Goal: Register for event/course: Sign up to attend an event or enroll in a course

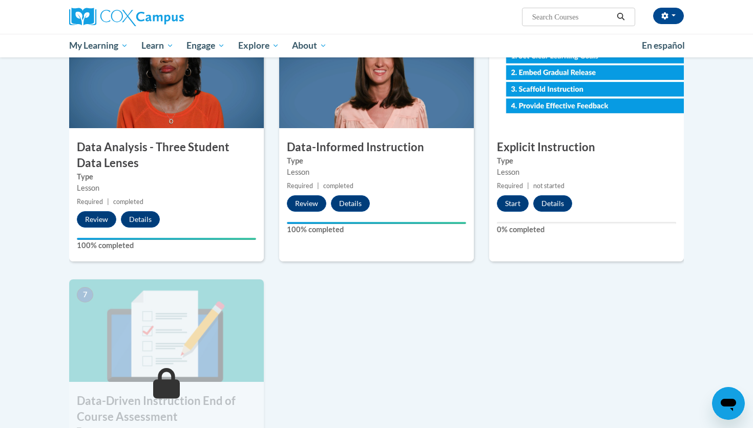
scroll to position [519, 0]
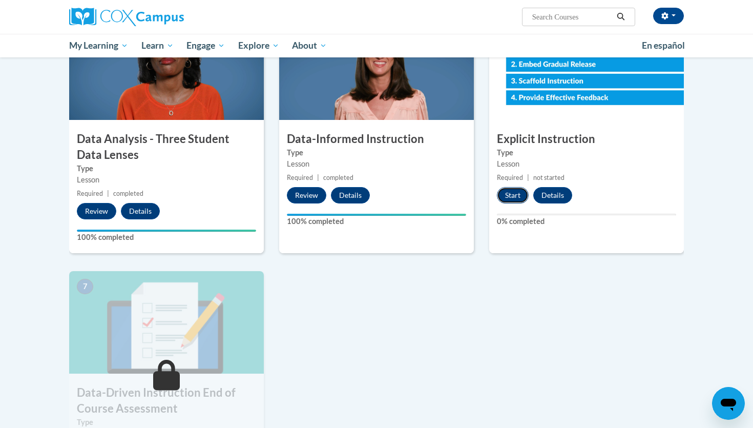
click at [513, 196] on button "Start" at bounding box center [513, 195] width 32 height 16
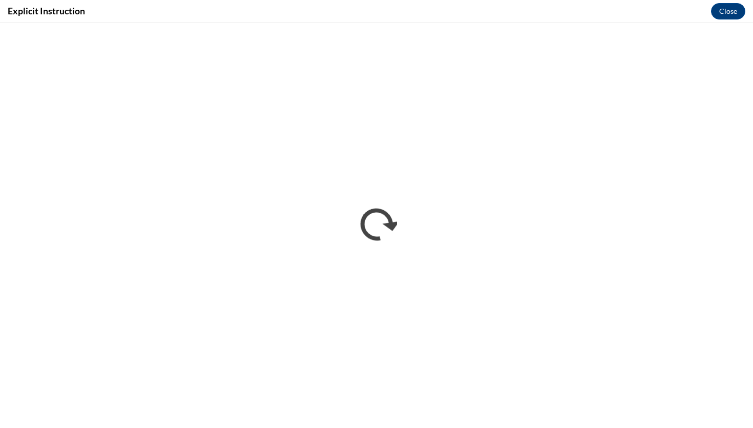
scroll to position [0, 0]
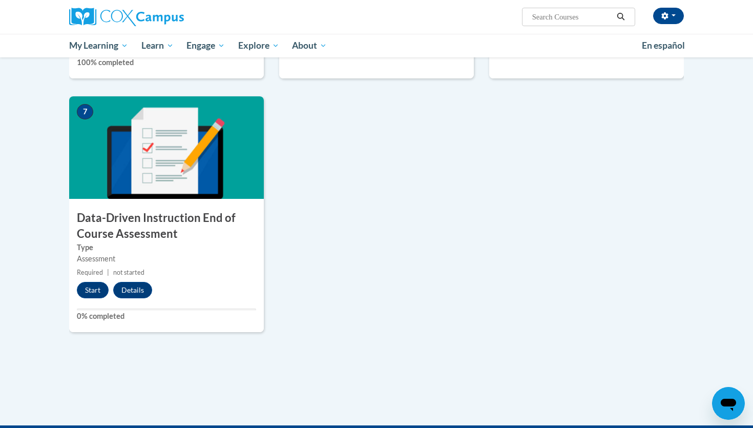
scroll to position [669, 0]
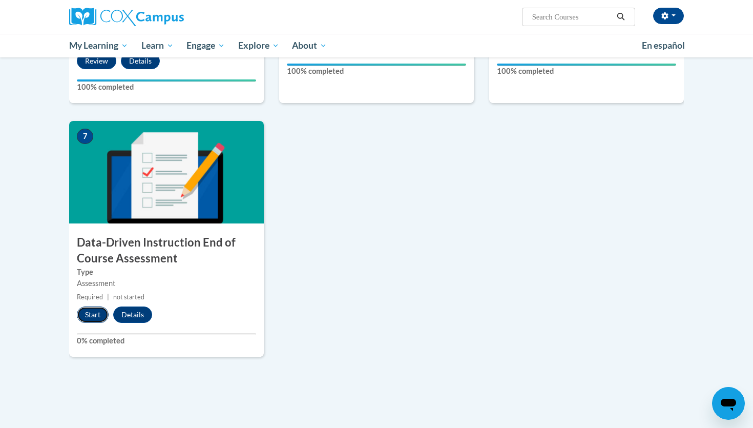
click at [88, 313] on button "Start" at bounding box center [93, 314] width 32 height 16
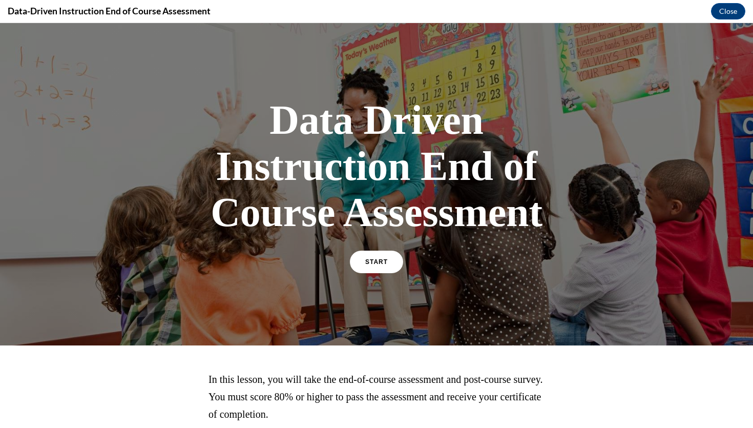
scroll to position [0, 0]
click at [367, 262] on span "START" at bounding box center [377, 262] width 24 height 8
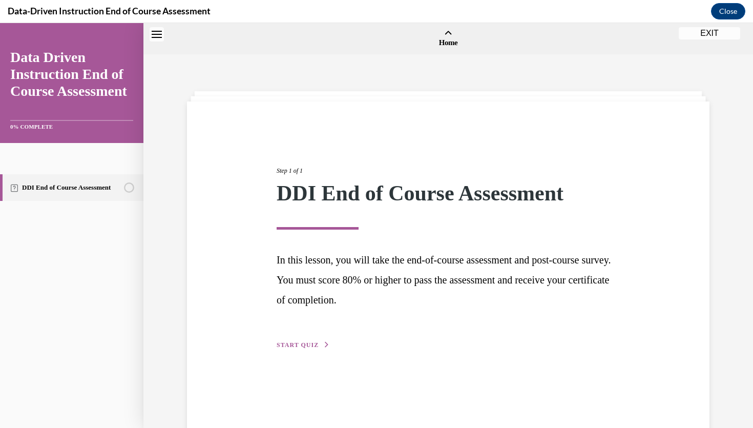
scroll to position [32, 0]
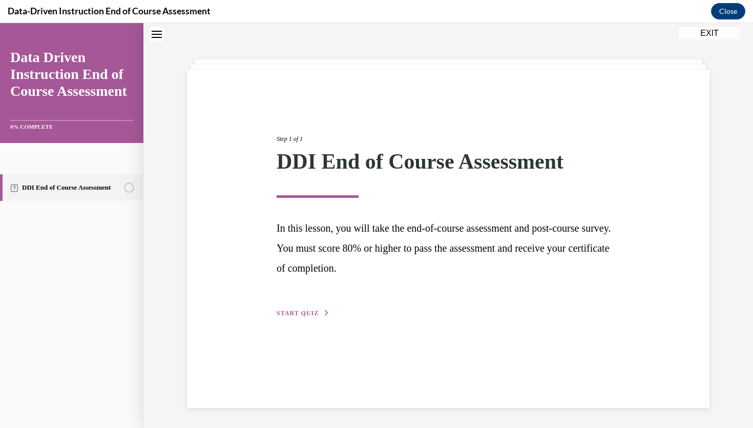
click at [306, 317] on button "START QUIZ" at bounding box center [303, 312] width 53 height 9
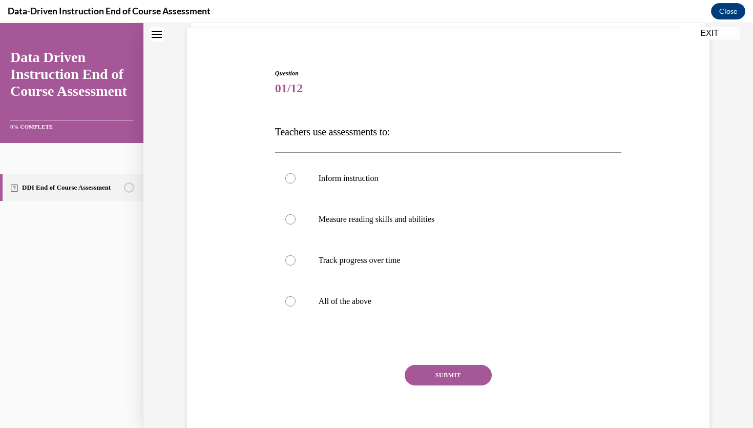
scroll to position [74, 0]
click at [297, 300] on label "All of the above" at bounding box center [448, 300] width 347 height 41
click at [296, 300] on input "All of the above" at bounding box center [290, 301] width 10 height 10
radio input "true"
click at [433, 373] on button "SUBMIT" at bounding box center [448, 374] width 87 height 20
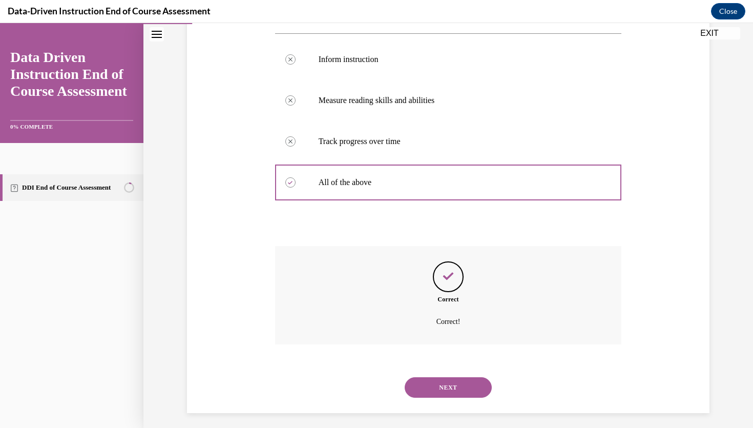
scroll to position [198, 0]
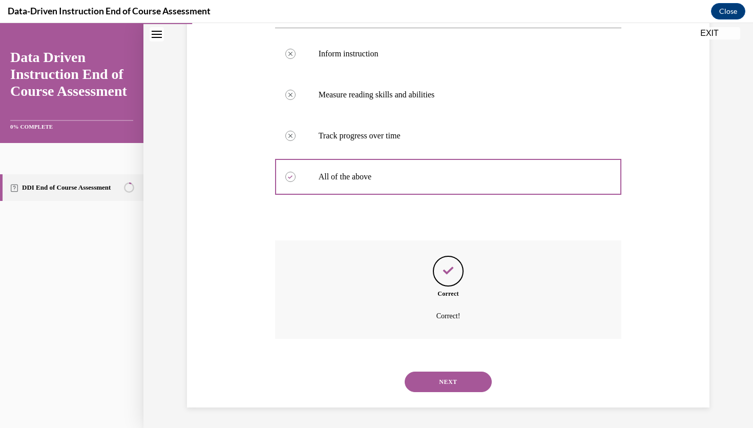
click at [448, 380] on button "NEXT" at bounding box center [448, 381] width 87 height 20
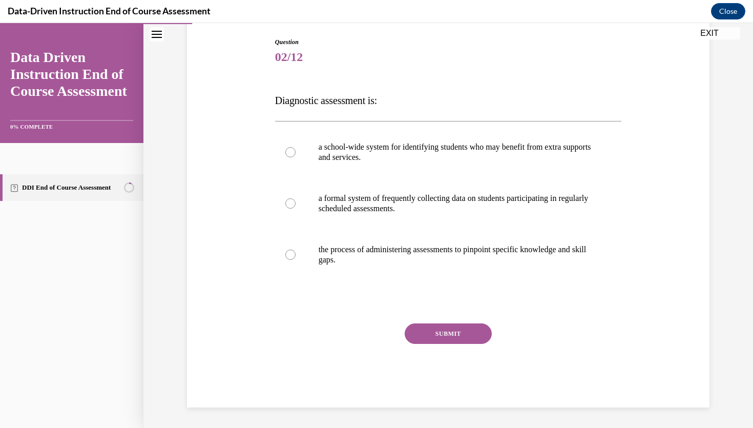
scroll to position [105, 0]
click at [290, 203] on div at bounding box center [290, 203] width 10 height 10
click at [290, 203] on input "a formal system of frequently collecting data on students participating in regu…" at bounding box center [290, 203] width 10 height 10
radio input "true"
click at [436, 331] on button "SUBMIT" at bounding box center [448, 333] width 87 height 20
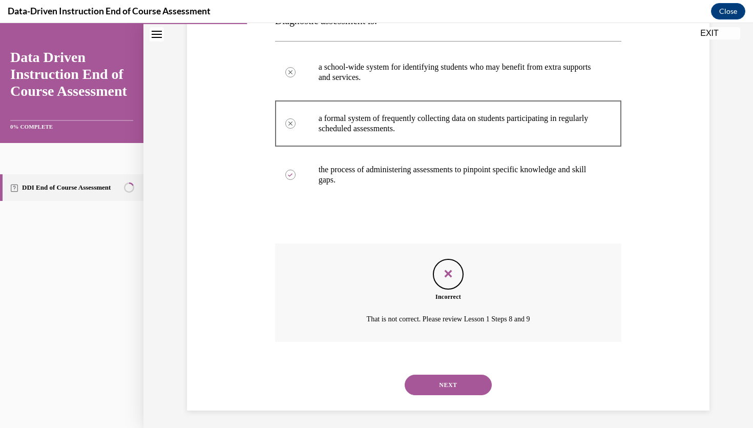
scroll to position [188, 0]
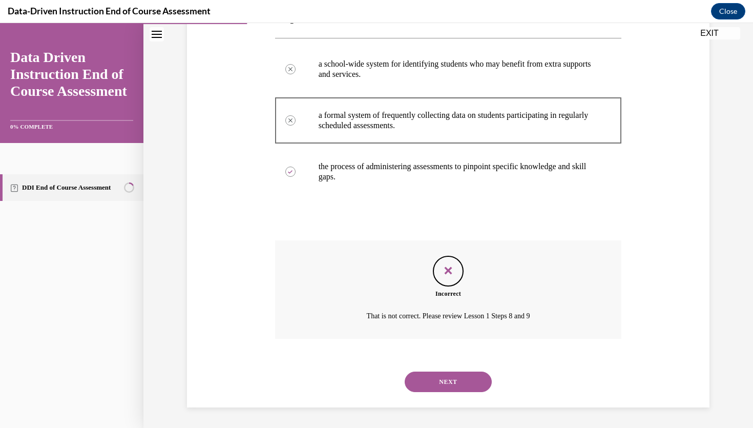
click at [448, 382] on button "NEXT" at bounding box center [448, 381] width 87 height 20
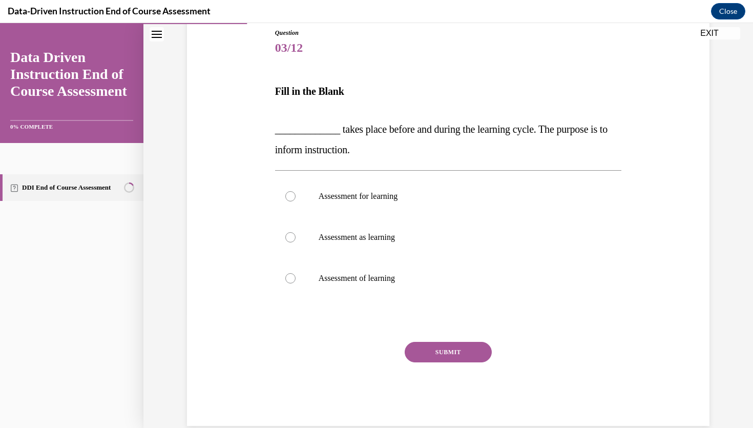
scroll to position [133, 0]
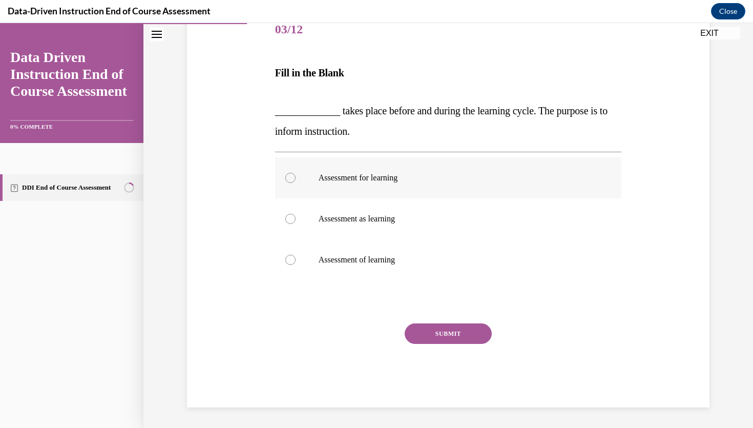
click at [353, 182] on p "Assessment for learning" at bounding box center [458, 178] width 278 height 10
click at [296, 182] on input "Assessment for learning" at bounding box center [290, 178] width 10 height 10
radio input "true"
click at [458, 327] on button "SUBMIT" at bounding box center [448, 333] width 87 height 20
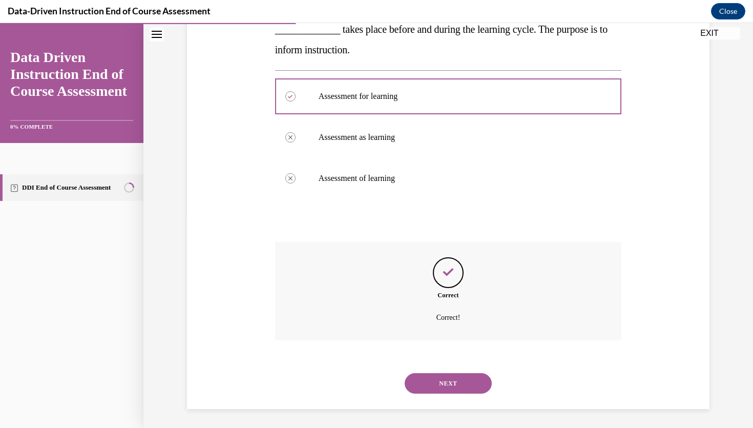
scroll to position [216, 0]
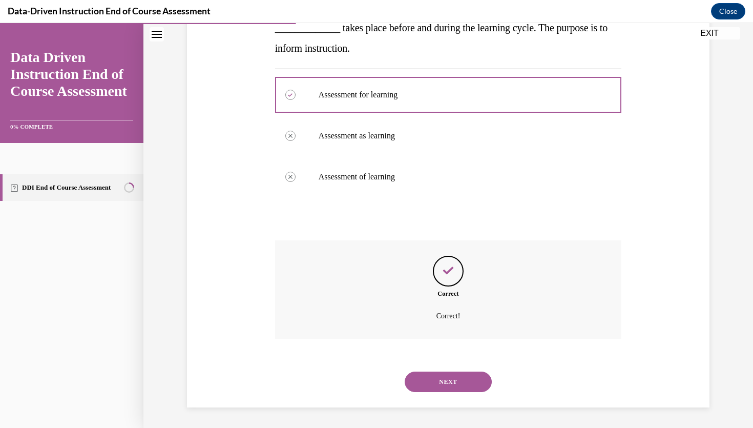
click at [451, 380] on button "NEXT" at bounding box center [448, 381] width 87 height 20
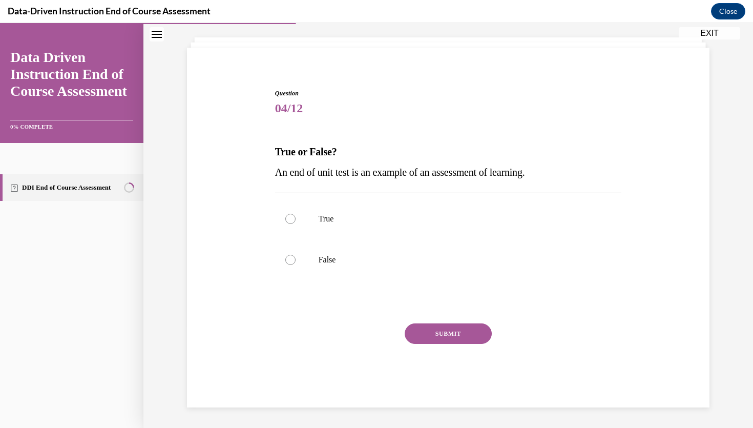
scroll to position [54, 0]
click at [339, 223] on p "True" at bounding box center [458, 219] width 278 height 10
click at [296, 223] on input "True" at bounding box center [290, 219] width 10 height 10
radio input "true"
click at [439, 337] on button "SUBMIT" at bounding box center [448, 333] width 87 height 20
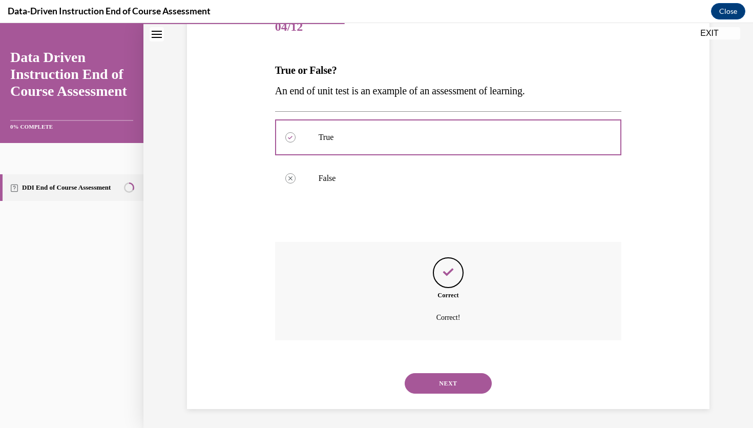
scroll to position [137, 0]
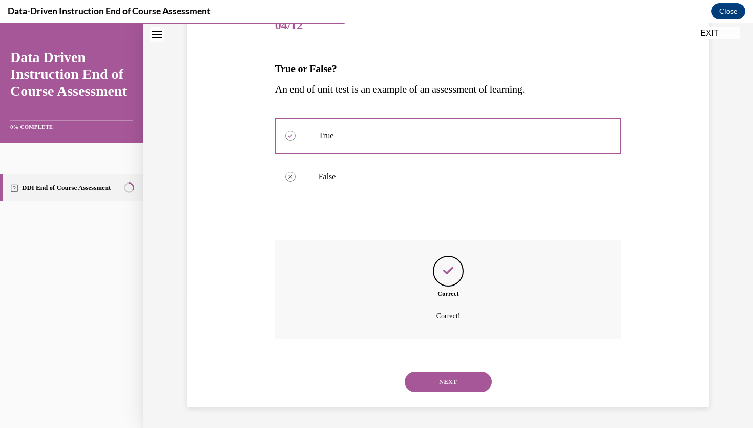
click at [446, 381] on button "NEXT" at bounding box center [448, 381] width 87 height 20
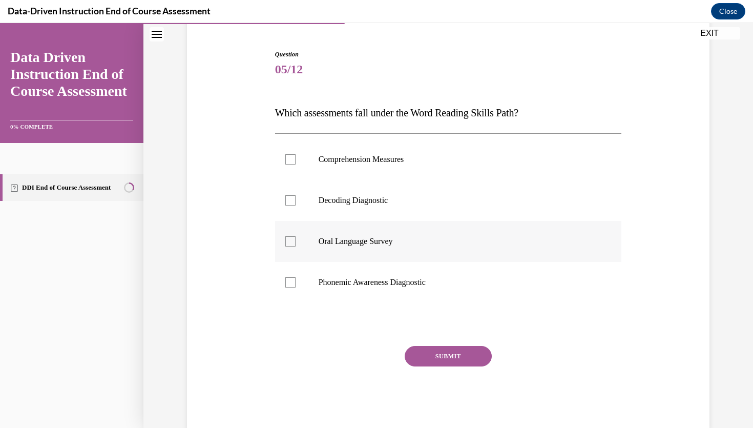
scroll to position [98, 0]
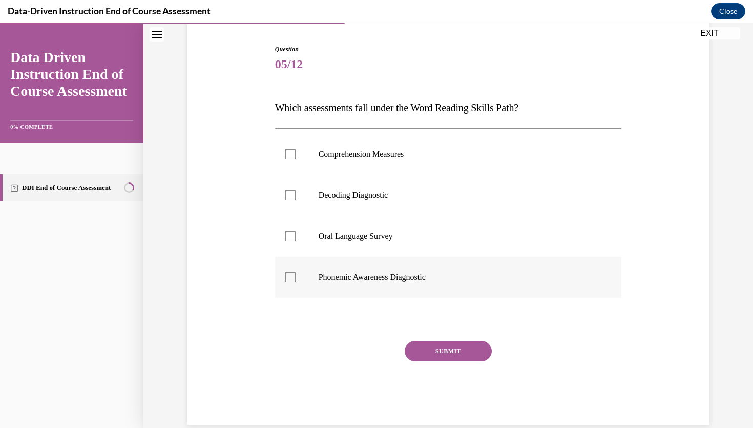
click at [290, 278] on div at bounding box center [290, 277] width 10 height 10
click at [290, 278] on input "Phonemic Awareness Diagnostic" at bounding box center [290, 277] width 10 height 10
checkbox input "true"
click at [292, 199] on div at bounding box center [290, 195] width 10 height 10
click at [292, 199] on input "Decoding Diagnostic" at bounding box center [290, 195] width 10 height 10
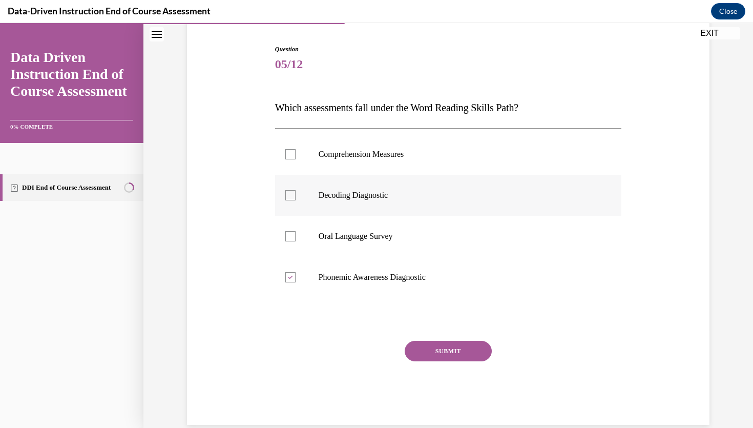
checkbox input "true"
click at [294, 235] on div at bounding box center [290, 236] width 10 height 10
click at [294, 235] on input "Oral Language Survey" at bounding box center [290, 236] width 10 height 10
checkbox input "true"
click at [436, 347] on button "SUBMIT" at bounding box center [448, 351] width 87 height 20
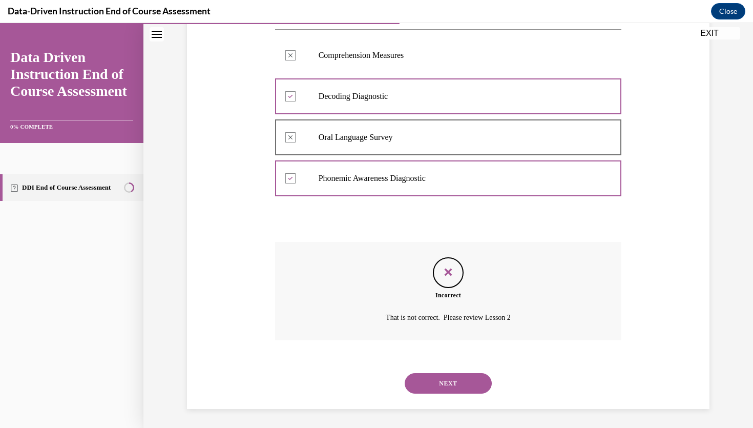
scroll to position [198, 0]
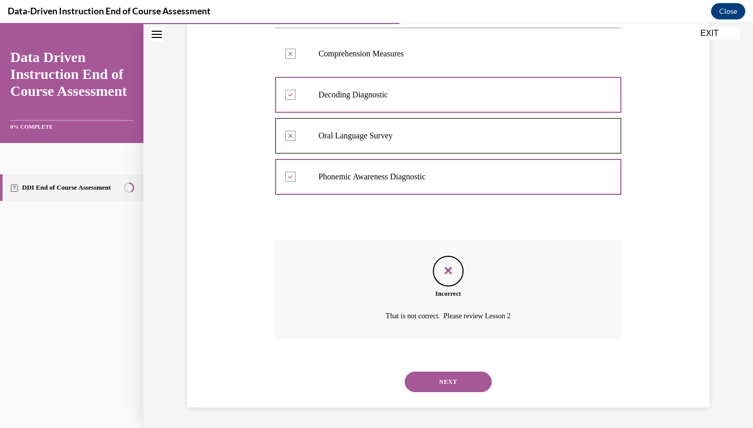
click at [454, 383] on button "NEXT" at bounding box center [448, 381] width 87 height 20
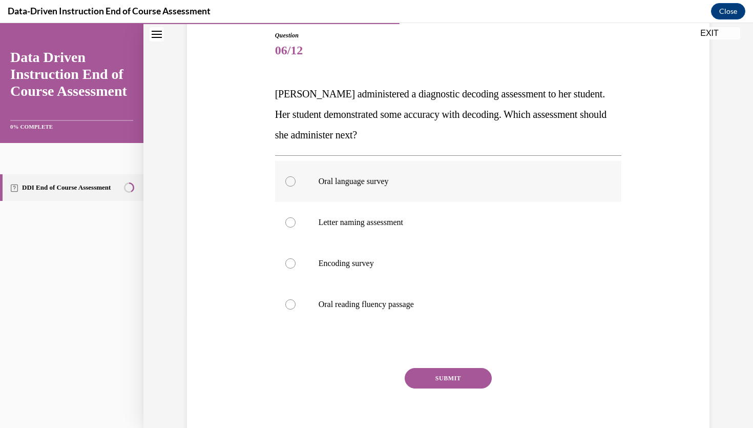
scroll to position [96, 0]
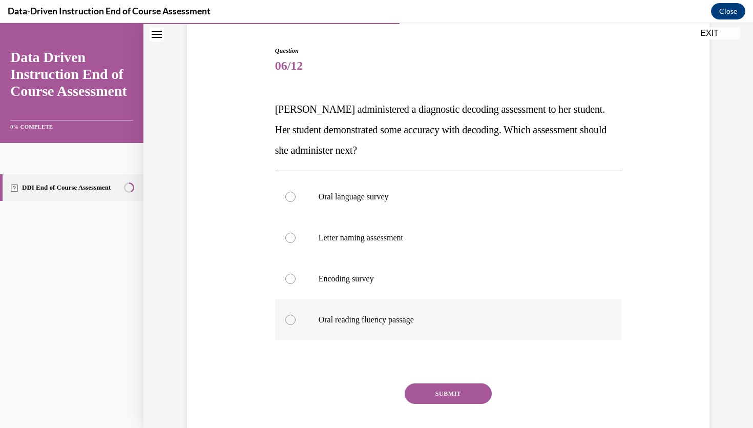
click at [290, 318] on div at bounding box center [290, 320] width 10 height 10
click at [290, 318] on input "Oral reading fluency passage" at bounding box center [290, 320] width 10 height 10
radio input "true"
click at [434, 392] on button "SUBMIT" at bounding box center [448, 393] width 87 height 20
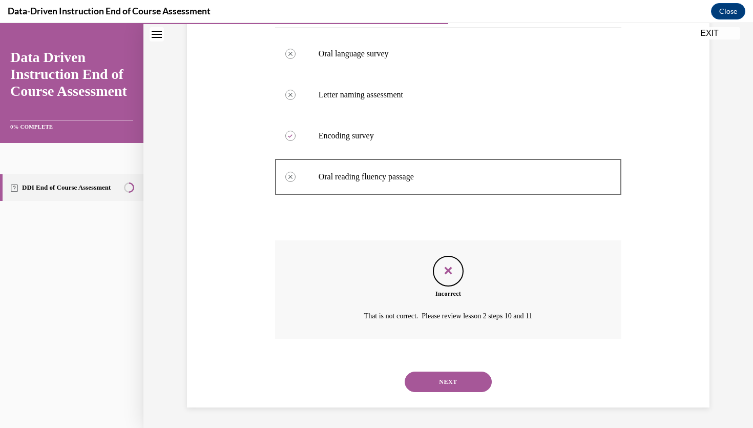
click at [442, 383] on button "NEXT" at bounding box center [448, 381] width 87 height 20
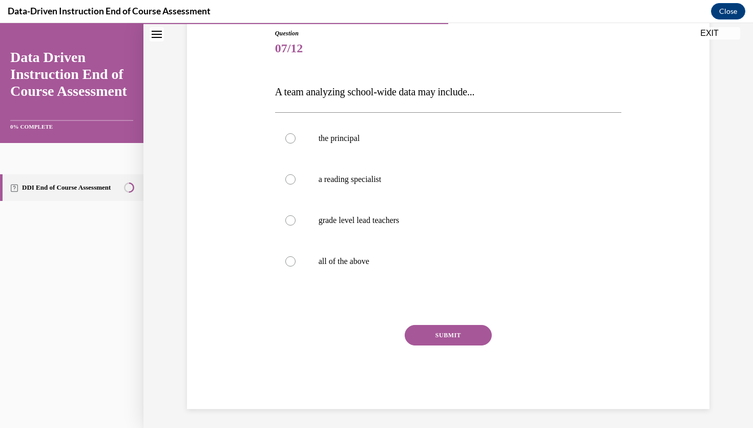
scroll to position [115, 0]
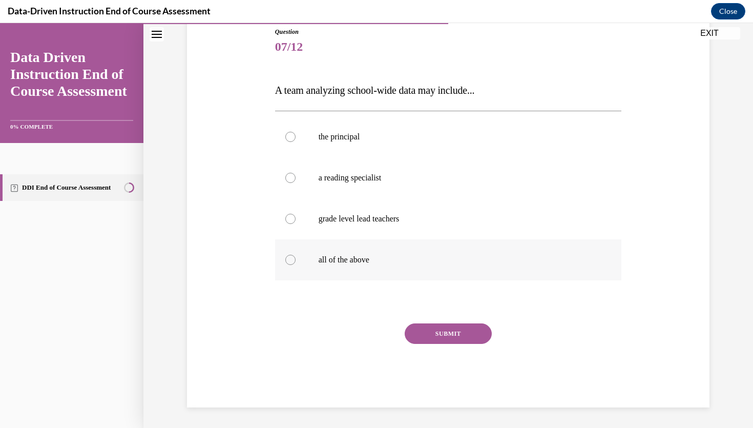
click at [289, 260] on div at bounding box center [290, 260] width 10 height 10
click at [289, 260] on input "all of the above" at bounding box center [290, 260] width 10 height 10
radio input "true"
click at [439, 333] on button "SUBMIT" at bounding box center [448, 333] width 87 height 20
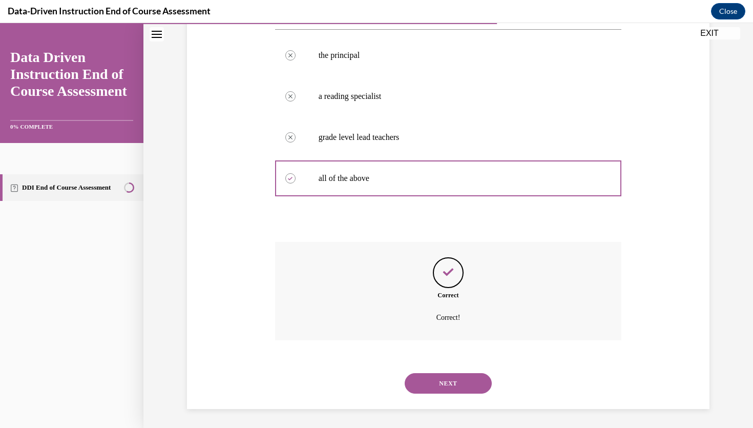
scroll to position [198, 0]
click at [441, 383] on button "NEXT" at bounding box center [448, 381] width 87 height 20
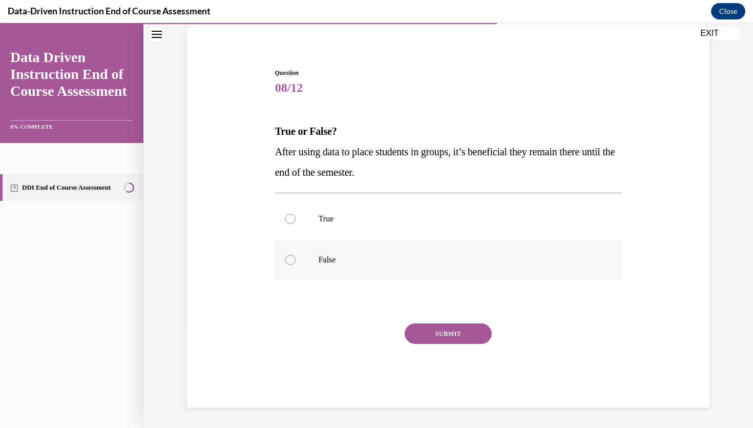
click at [327, 261] on p "False" at bounding box center [458, 260] width 278 height 10
click at [296, 261] on input "False" at bounding box center [290, 260] width 10 height 10
radio input "true"
click at [441, 329] on button "SUBMIT" at bounding box center [448, 333] width 87 height 20
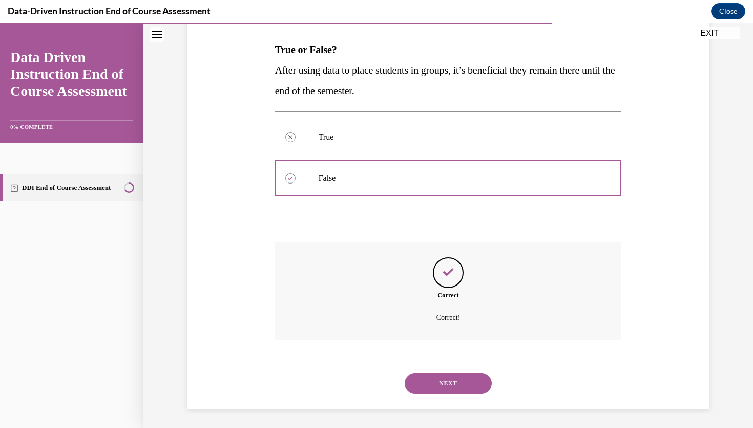
scroll to position [157, 0]
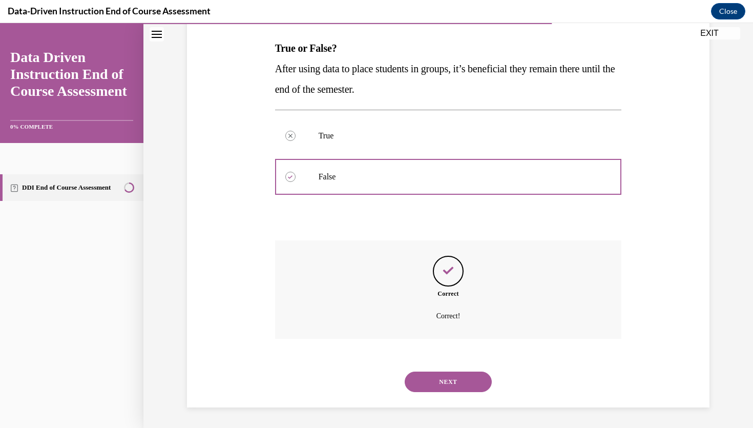
click at [440, 380] on button "NEXT" at bounding box center [448, 381] width 87 height 20
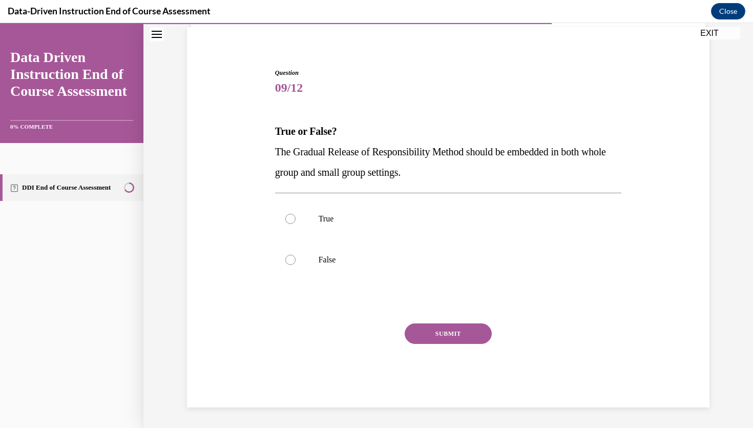
scroll to position [74, 0]
click at [337, 214] on p "True" at bounding box center [458, 219] width 278 height 10
click at [296, 214] on input "True" at bounding box center [290, 219] width 10 height 10
radio input "true"
click at [431, 335] on button "SUBMIT" at bounding box center [448, 333] width 87 height 20
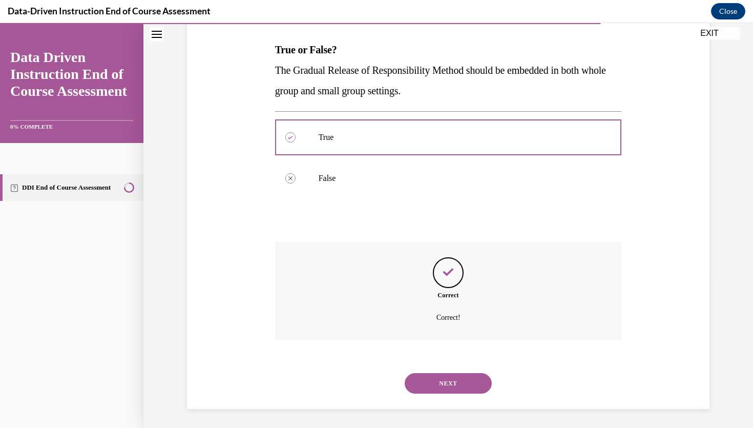
scroll to position [157, 0]
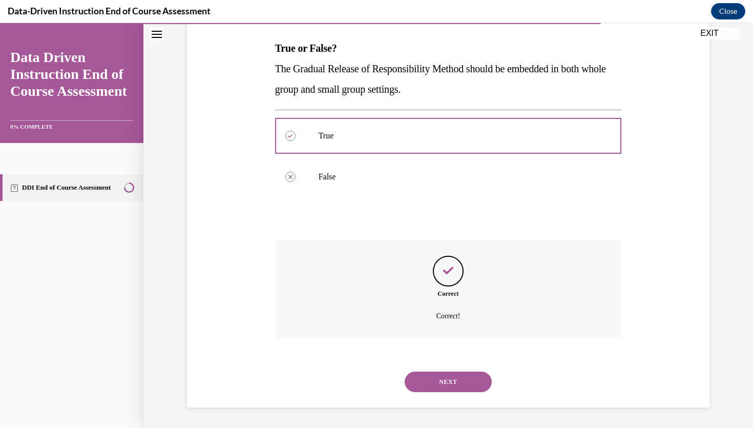
click at [444, 381] on button "NEXT" at bounding box center [448, 381] width 87 height 20
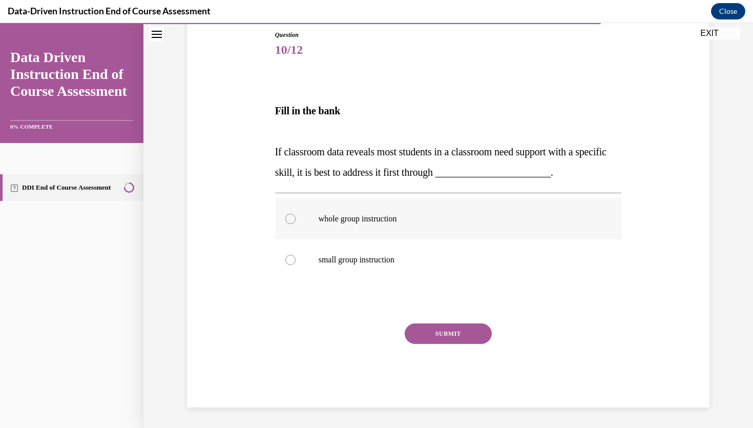
click at [342, 224] on label "whole group instruction" at bounding box center [448, 218] width 347 height 41
click at [296, 224] on input "whole group instruction" at bounding box center [290, 219] width 10 height 10
radio input "true"
click at [424, 340] on button "SUBMIT" at bounding box center [448, 333] width 87 height 20
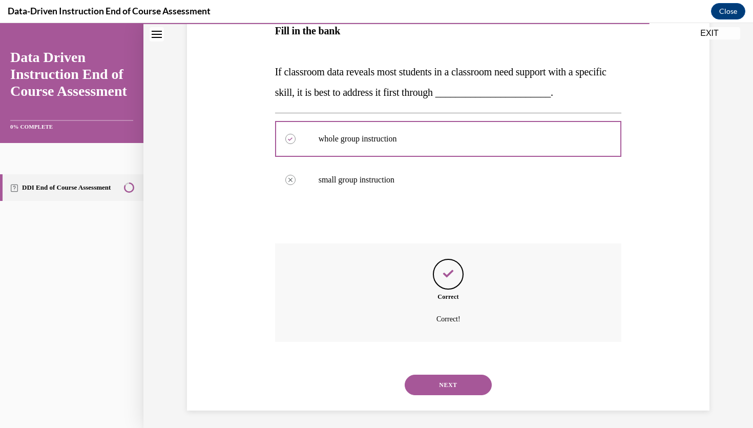
scroll to position [195, 0]
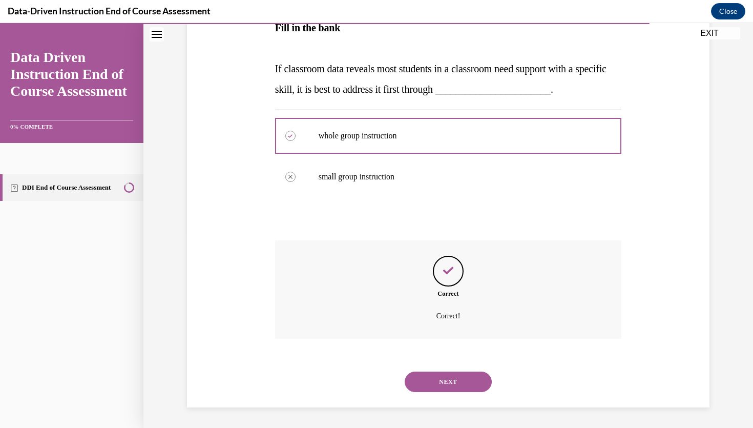
click at [440, 382] on button "NEXT" at bounding box center [448, 381] width 87 height 20
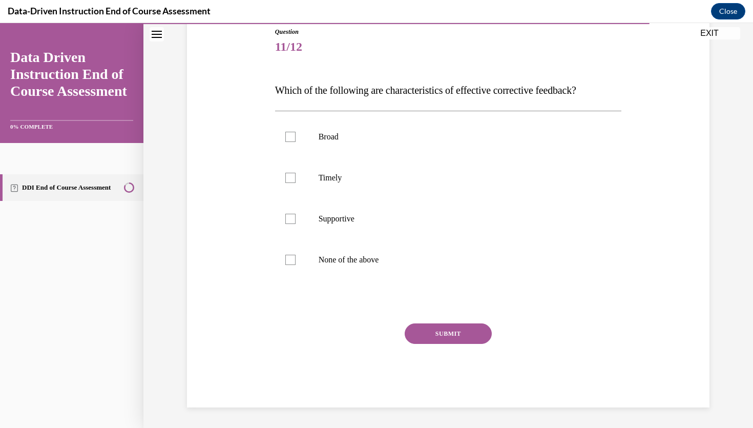
scroll to position [114, 0]
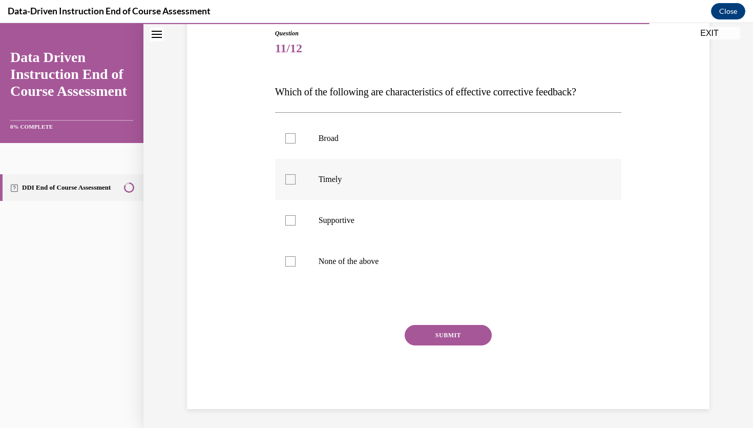
click at [293, 180] on div at bounding box center [290, 179] width 10 height 10
click at [293, 180] on input "Timely" at bounding box center [290, 179] width 10 height 10
checkbox input "true"
click at [292, 224] on div at bounding box center [290, 220] width 10 height 10
click at [292, 224] on input "Supportive" at bounding box center [290, 220] width 10 height 10
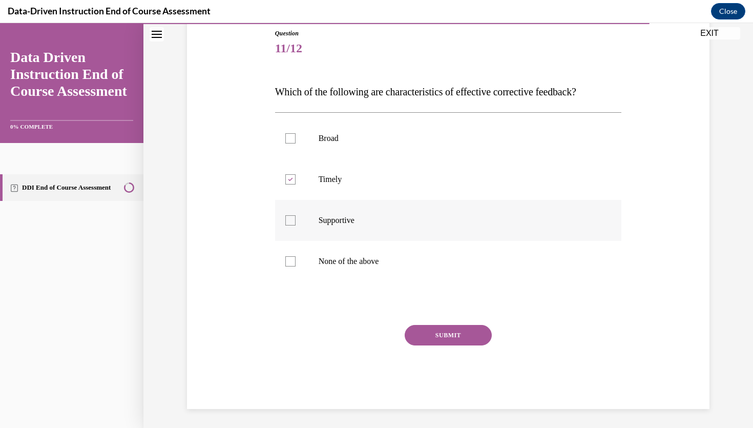
checkbox input "true"
click at [422, 334] on button "SUBMIT" at bounding box center [448, 335] width 87 height 20
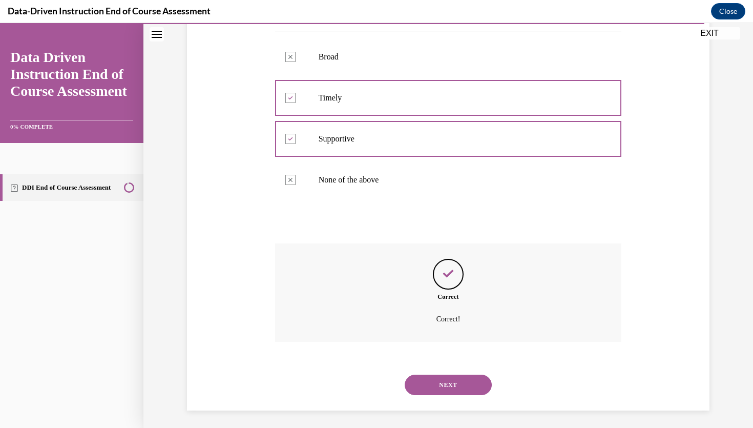
scroll to position [198, 0]
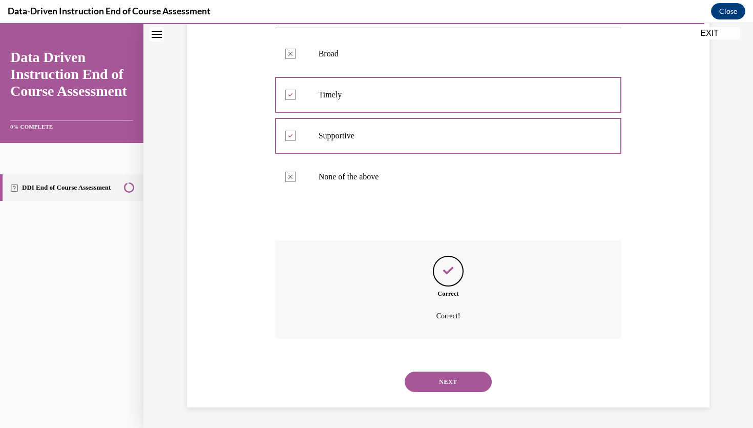
click at [463, 386] on button "NEXT" at bounding box center [448, 381] width 87 height 20
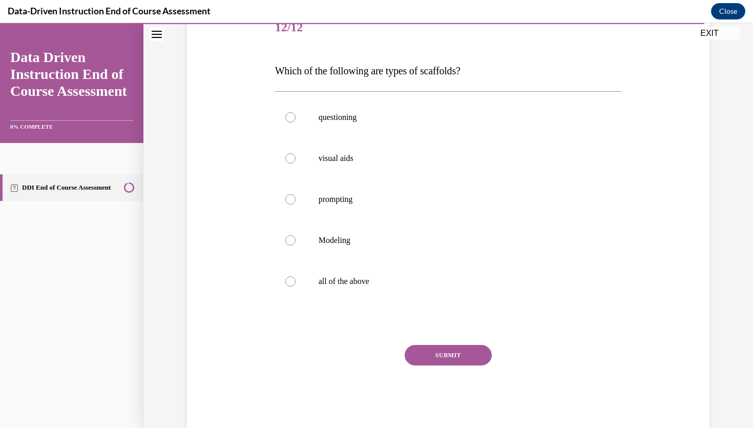
scroll to position [137, 0]
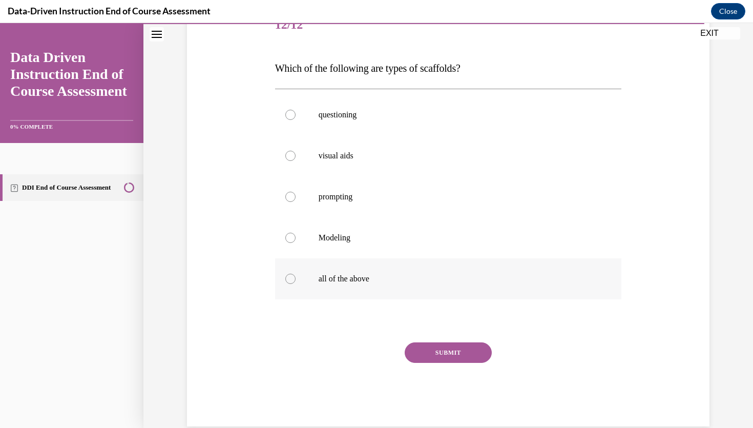
click at [289, 278] on div at bounding box center [290, 279] width 10 height 10
click at [289, 278] on input "all of the above" at bounding box center [290, 279] width 10 height 10
radio input "true"
click at [444, 348] on button "SUBMIT" at bounding box center [448, 352] width 87 height 20
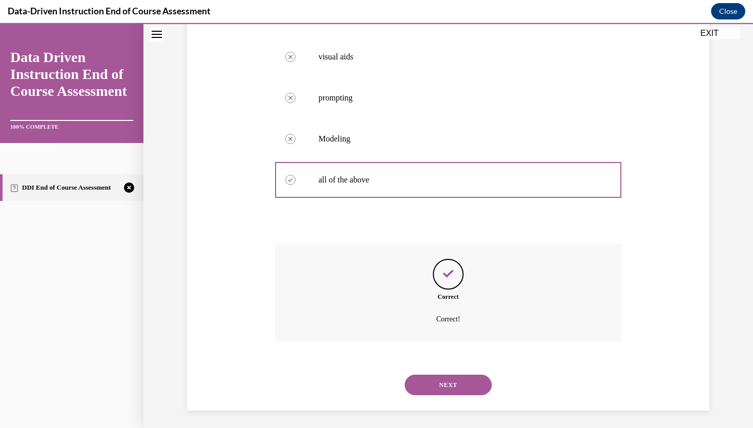
scroll to position [239, 0]
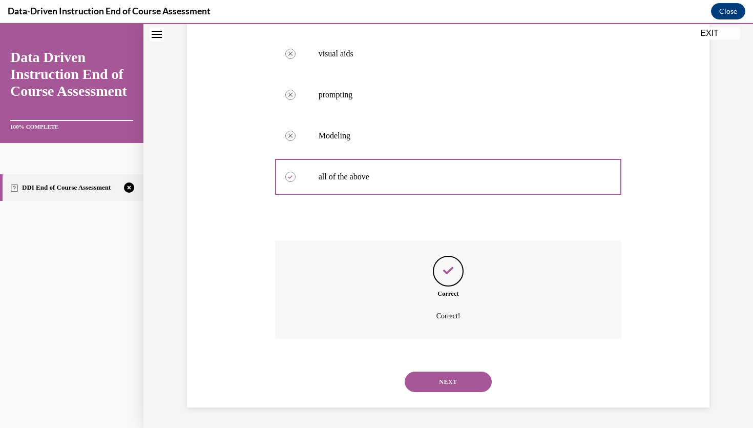
click at [448, 385] on button "NEXT" at bounding box center [448, 381] width 87 height 20
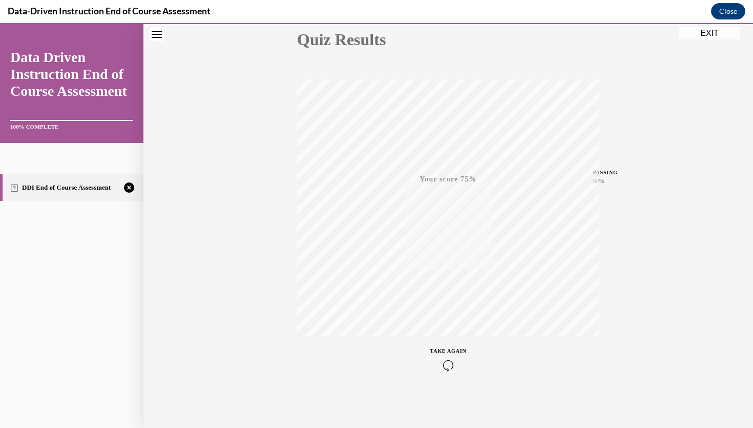
click at [448, 349] on span "TAKE AGAIN" at bounding box center [448, 351] width 36 height 6
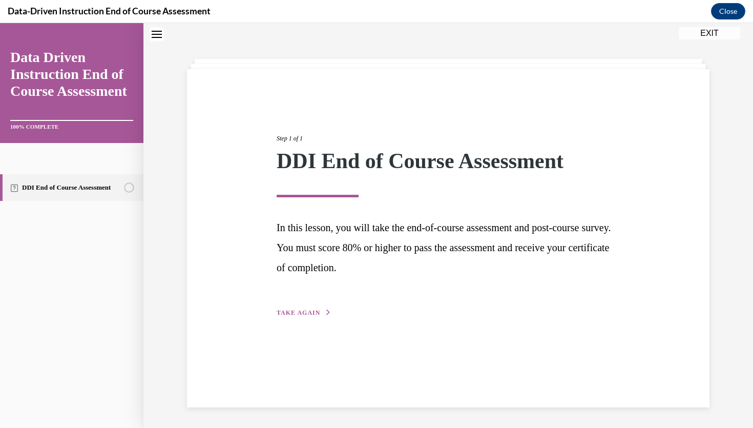
scroll to position [32, 0]
click at [319, 314] on button "TAKE AGAIN" at bounding box center [304, 312] width 55 height 9
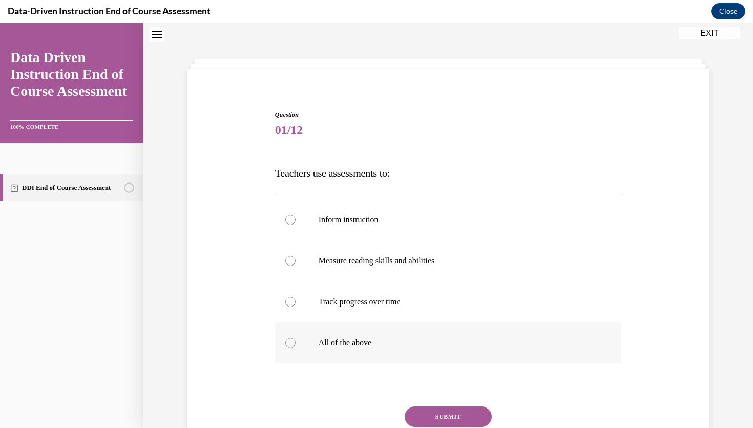
click at [291, 343] on div at bounding box center [290, 343] width 10 height 10
click at [291, 343] on input "All of the above" at bounding box center [290, 343] width 10 height 10
radio input "true"
click at [442, 411] on button "SUBMIT" at bounding box center [448, 416] width 87 height 20
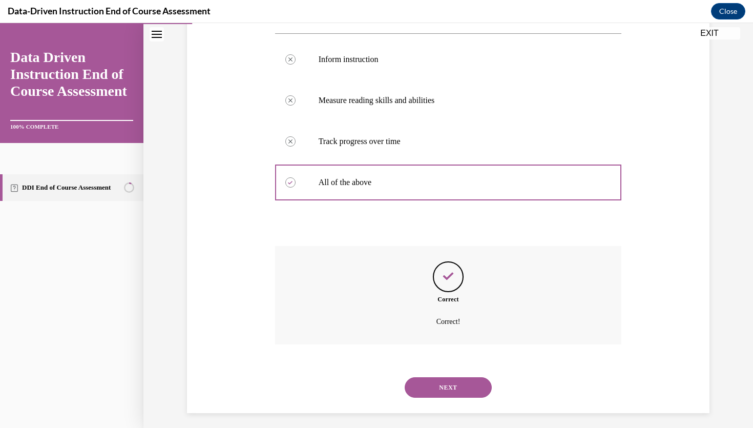
scroll to position [198, 0]
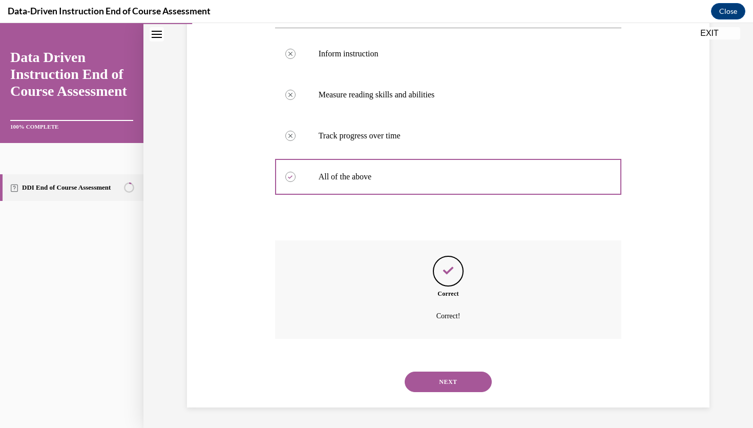
click at [441, 380] on button "NEXT" at bounding box center [448, 381] width 87 height 20
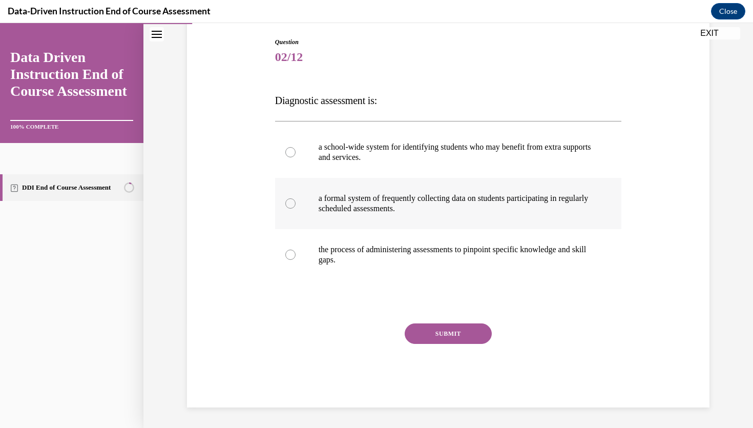
click at [290, 203] on div at bounding box center [290, 203] width 10 height 10
click at [290, 203] on input "a formal system of frequently collecting data on students participating in regu…" at bounding box center [290, 203] width 10 height 10
radio input "true"
click at [433, 325] on button "SUBMIT" at bounding box center [448, 333] width 87 height 20
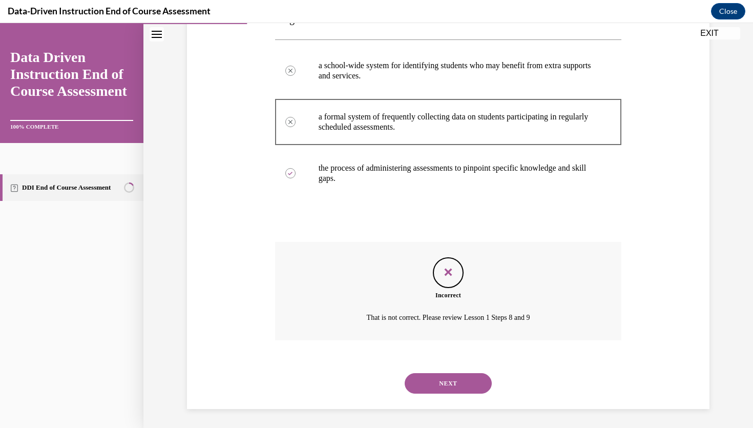
scroll to position [188, 0]
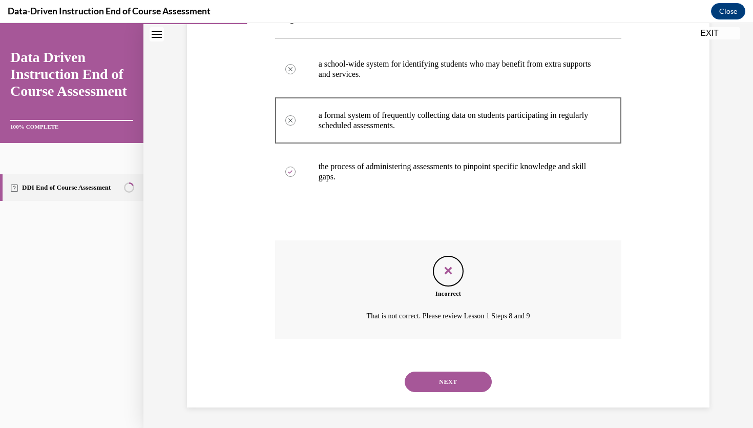
click at [453, 380] on button "NEXT" at bounding box center [448, 381] width 87 height 20
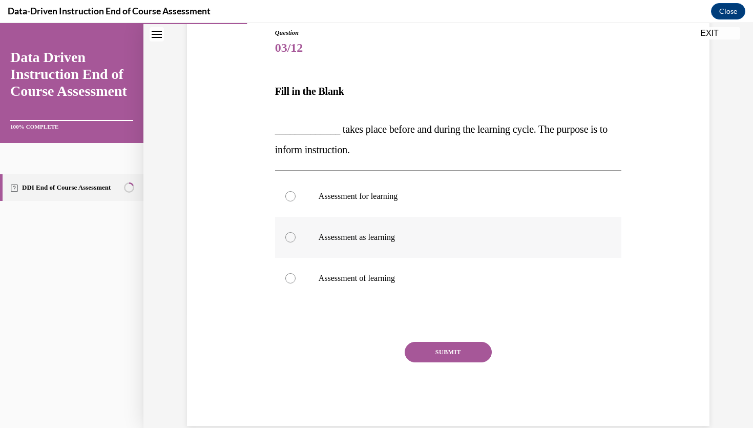
click at [349, 239] on p "Assessment as learning" at bounding box center [458, 237] width 278 height 10
click at [296, 239] on input "Assessment as learning" at bounding box center [290, 237] width 10 height 10
radio input "true"
click at [447, 348] on button "SUBMIT" at bounding box center [448, 352] width 87 height 20
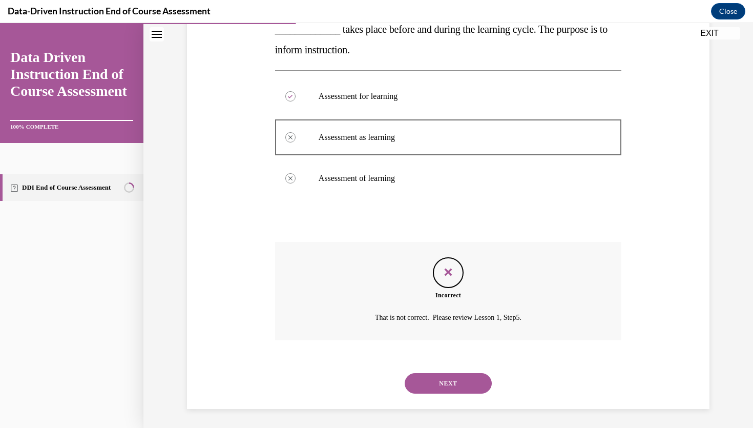
scroll to position [216, 0]
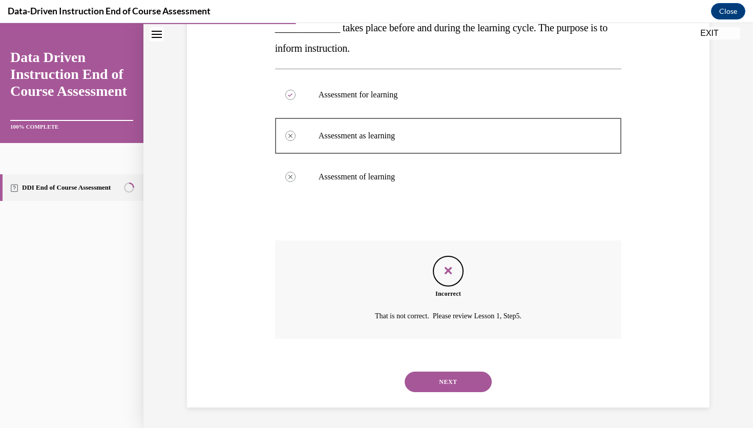
click at [452, 382] on button "NEXT" at bounding box center [448, 381] width 87 height 20
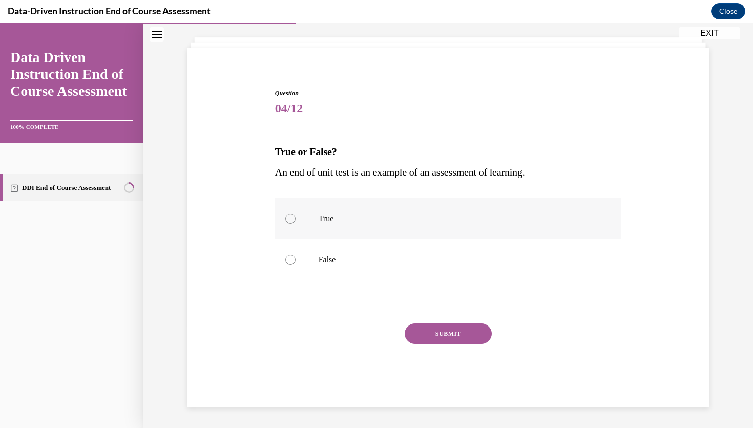
click at [328, 216] on p "True" at bounding box center [458, 219] width 278 height 10
click at [296, 216] on input "True" at bounding box center [290, 219] width 10 height 10
radio input "true"
click at [435, 330] on button "SUBMIT" at bounding box center [448, 333] width 87 height 20
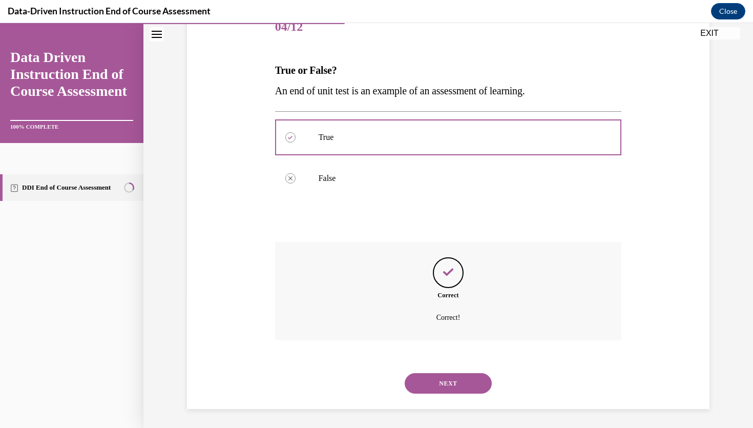
scroll to position [137, 0]
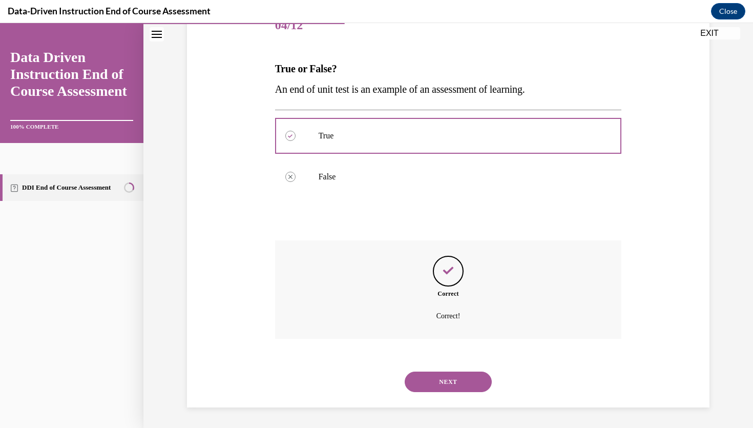
click at [453, 387] on button "NEXT" at bounding box center [448, 381] width 87 height 20
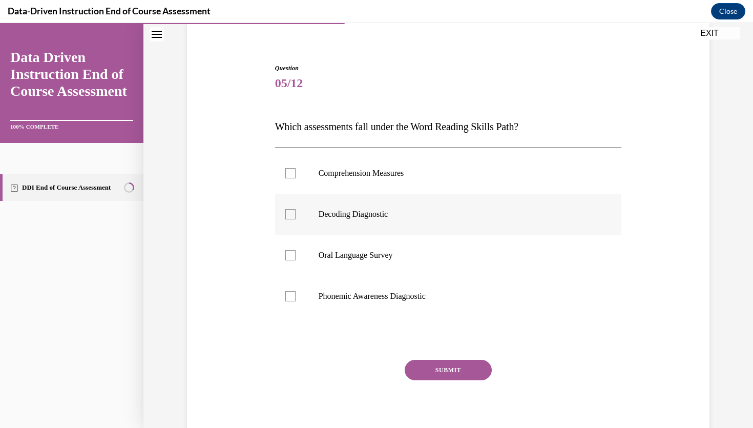
scroll to position [80, 0]
click at [289, 214] on div at bounding box center [290, 213] width 10 height 10
click at [289, 214] on input "Decoding Diagnostic" at bounding box center [290, 213] width 10 height 10
checkbox input "true"
click at [289, 295] on div at bounding box center [290, 295] width 10 height 10
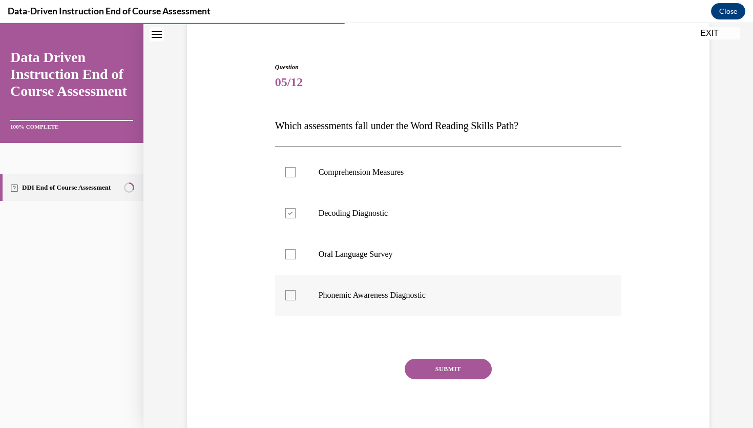
click at [289, 295] on input "Phonemic Awareness Diagnostic" at bounding box center [290, 295] width 10 height 10
checkbox input "true"
click at [441, 370] on button "SUBMIT" at bounding box center [448, 369] width 87 height 20
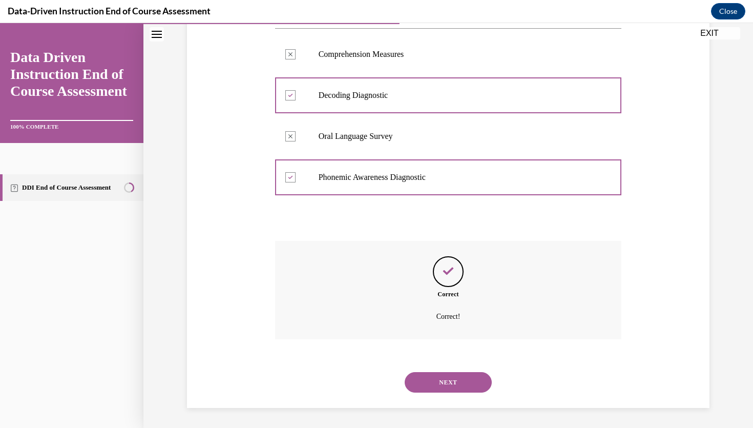
scroll to position [198, 0]
click at [449, 392] on div "NEXT" at bounding box center [448, 381] width 347 height 41
click at [449, 382] on button "NEXT" at bounding box center [448, 381] width 87 height 20
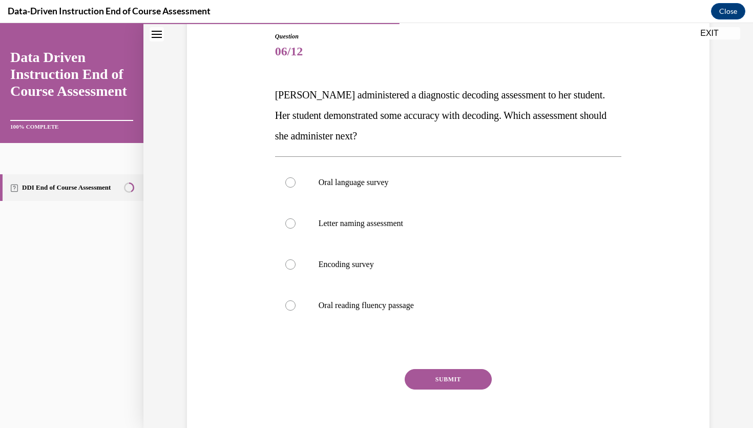
scroll to position [113, 0]
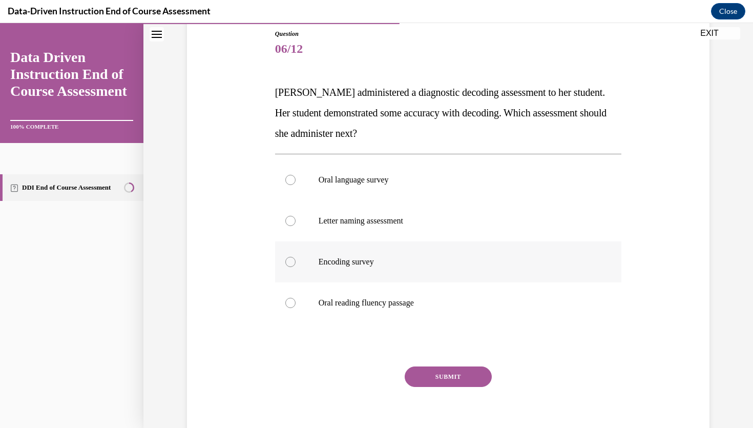
click at [326, 264] on p "Encoding survey" at bounding box center [458, 262] width 278 height 10
click at [296, 264] on input "Encoding survey" at bounding box center [290, 262] width 10 height 10
radio input "true"
click at [431, 372] on button "SUBMIT" at bounding box center [448, 376] width 87 height 20
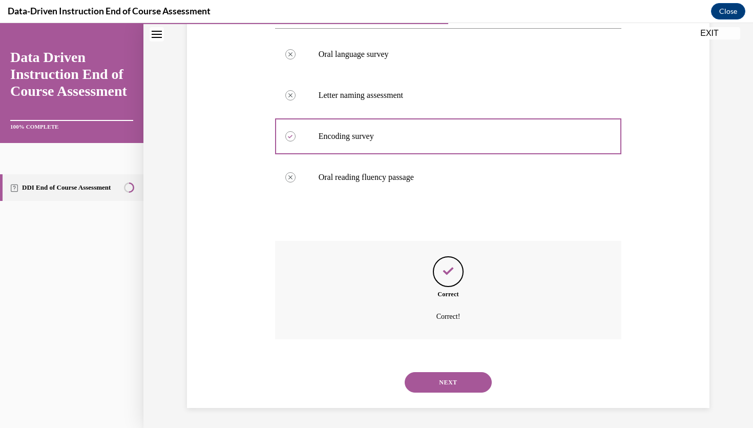
scroll to position [239, 0]
click at [439, 383] on button "NEXT" at bounding box center [448, 381] width 87 height 20
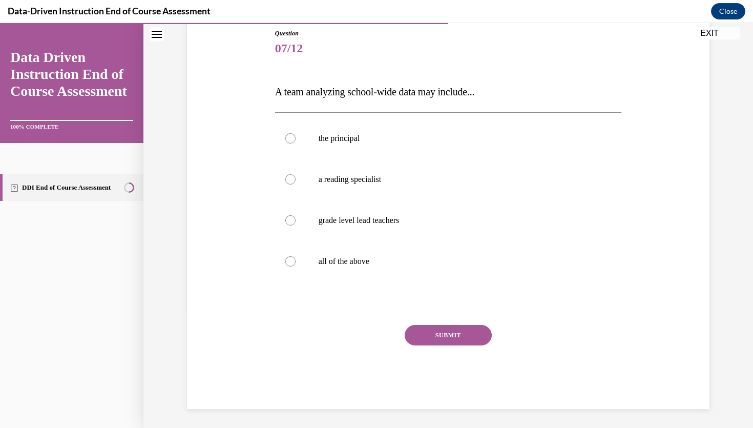
scroll to position [115, 0]
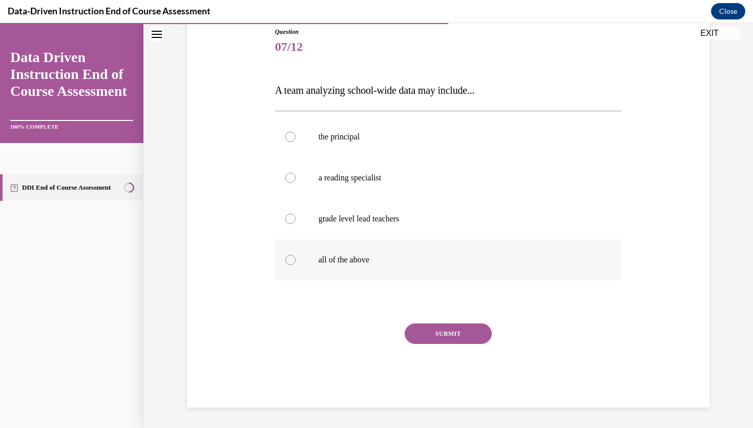
click at [330, 261] on p "all of the above" at bounding box center [458, 260] width 278 height 10
click at [296, 261] on input "all of the above" at bounding box center [290, 260] width 10 height 10
radio input "true"
click at [436, 333] on button "SUBMIT" at bounding box center [448, 333] width 87 height 20
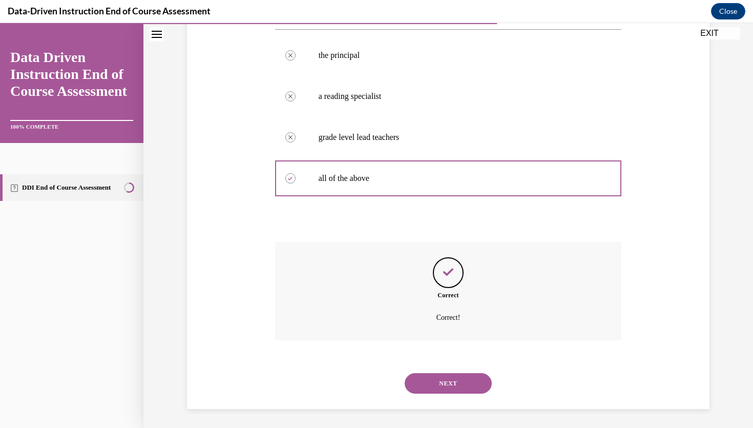
scroll to position [198, 0]
click at [445, 378] on button "NEXT" at bounding box center [448, 381] width 87 height 20
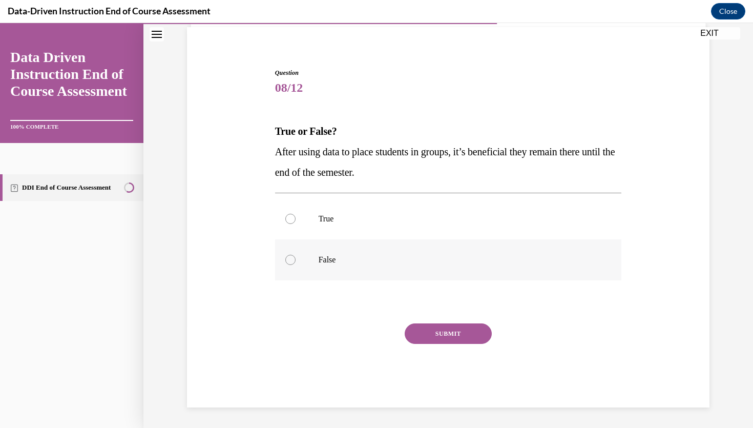
click at [330, 258] on p "False" at bounding box center [458, 260] width 278 height 10
click at [296, 258] on input "False" at bounding box center [290, 260] width 10 height 10
radio input "true"
click at [456, 329] on button "SUBMIT" at bounding box center [448, 333] width 87 height 20
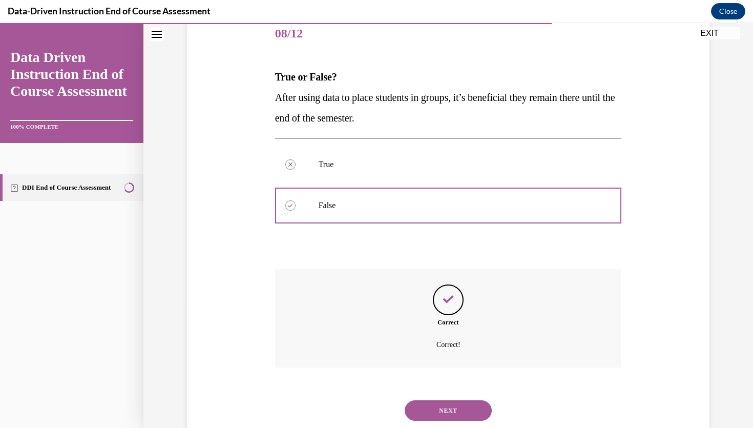
scroll to position [157, 0]
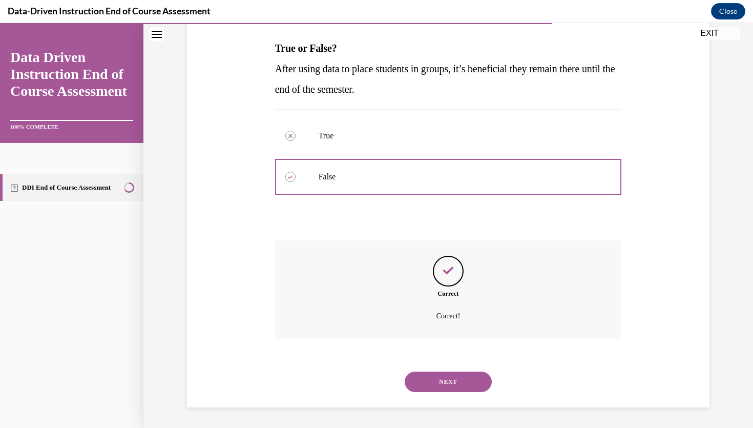
click at [449, 373] on button "NEXT" at bounding box center [448, 381] width 87 height 20
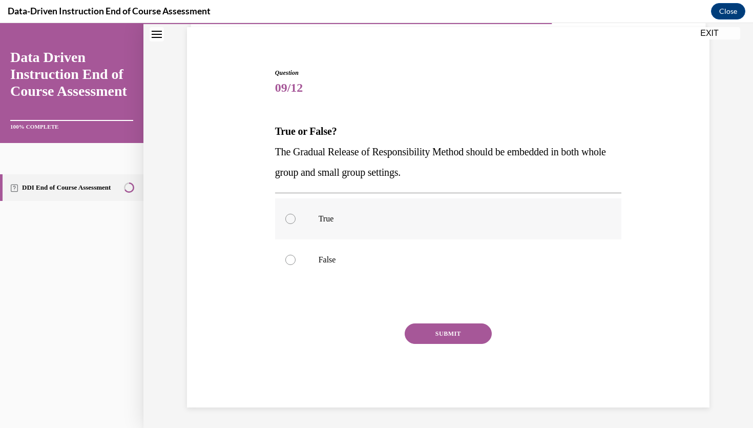
click at [329, 216] on p "True" at bounding box center [458, 219] width 278 height 10
click at [296, 216] on input "True" at bounding box center [290, 219] width 10 height 10
radio input "true"
click at [448, 331] on button "SUBMIT" at bounding box center [448, 333] width 87 height 20
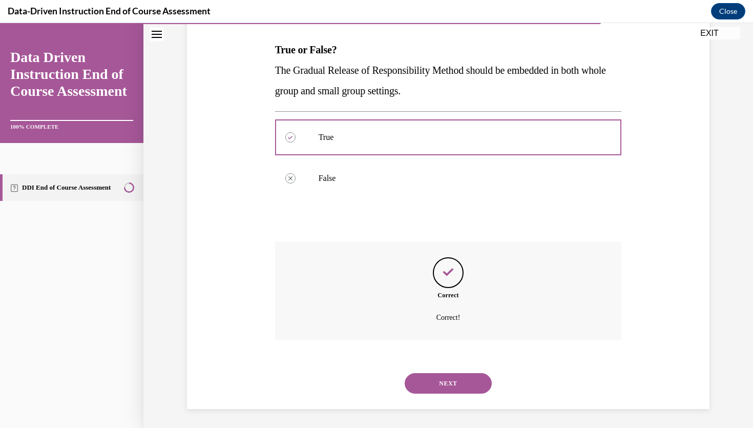
scroll to position [157, 0]
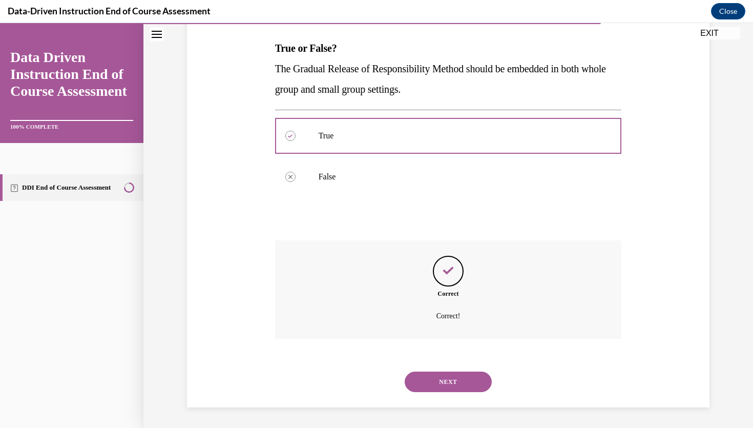
click at [449, 381] on button "NEXT" at bounding box center [448, 381] width 87 height 20
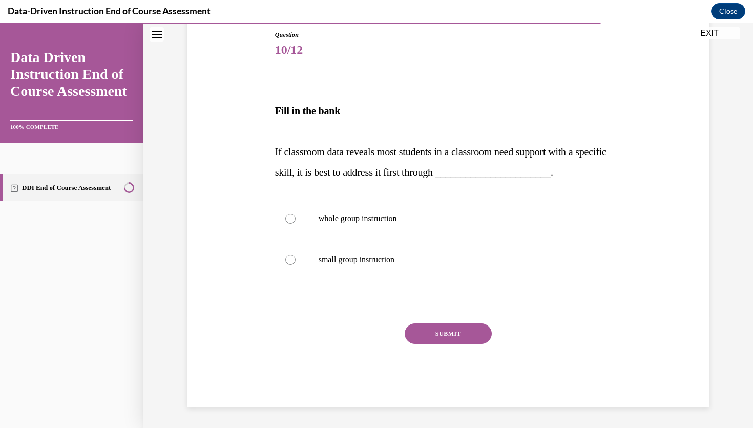
scroll to position [112, 0]
click at [375, 214] on p "whole group instruction" at bounding box center [458, 219] width 278 height 10
click at [296, 214] on input "whole group instruction" at bounding box center [290, 219] width 10 height 10
radio input "true"
click at [449, 330] on button "SUBMIT" at bounding box center [448, 333] width 87 height 20
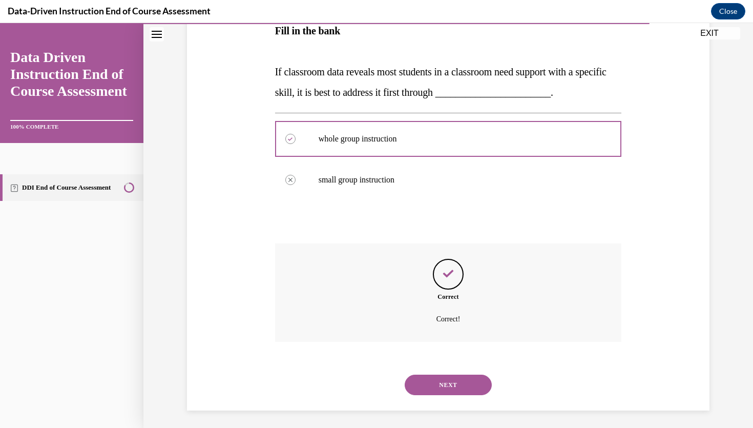
scroll to position [195, 0]
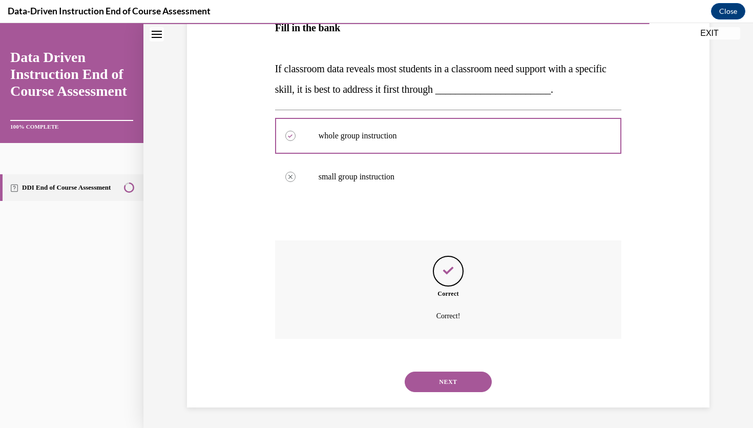
click at [443, 376] on button "NEXT" at bounding box center [448, 381] width 87 height 20
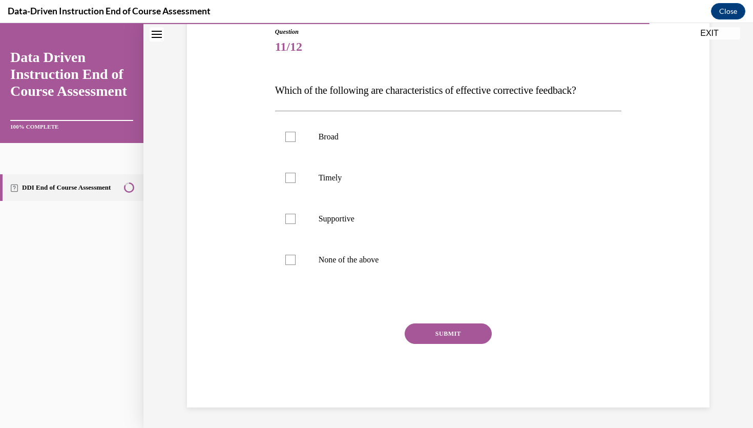
scroll to position [114, 0]
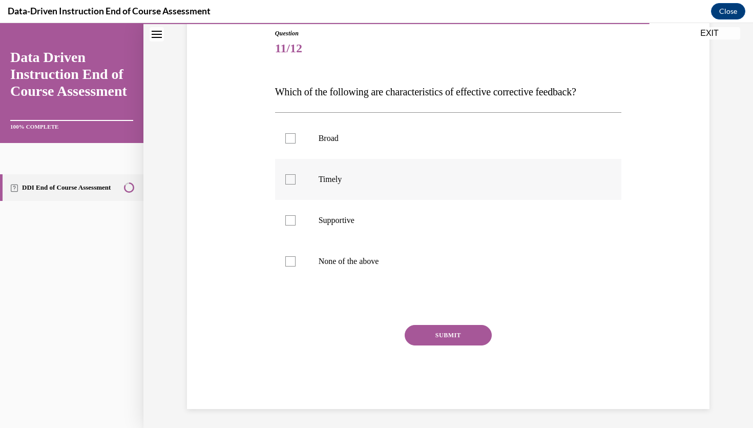
click at [292, 178] on div at bounding box center [290, 179] width 10 height 10
click at [292, 178] on input "Timely" at bounding box center [290, 179] width 10 height 10
checkbox input "true"
click at [292, 210] on label "Supportive" at bounding box center [448, 220] width 347 height 41
click at [292, 215] on input "Supportive" at bounding box center [290, 220] width 10 height 10
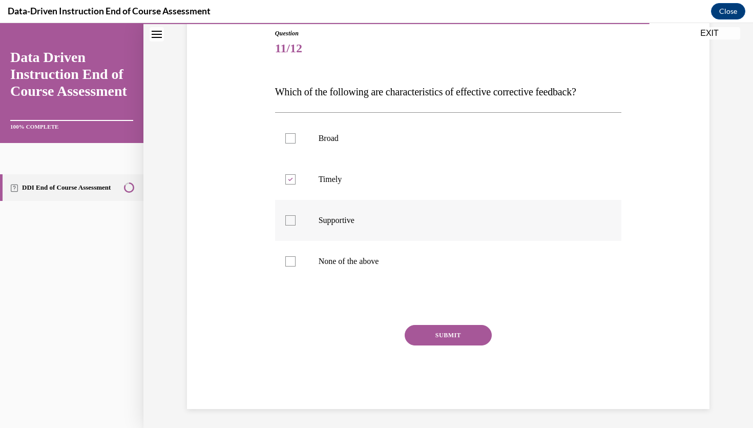
checkbox input "true"
click at [428, 336] on button "SUBMIT" at bounding box center [448, 335] width 87 height 20
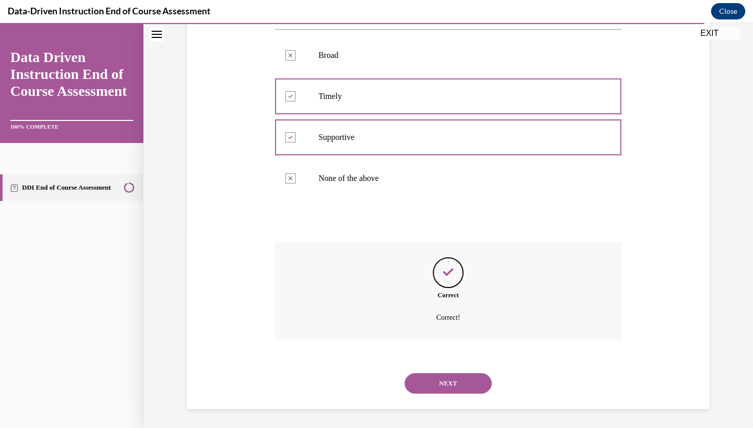
scroll to position [198, 0]
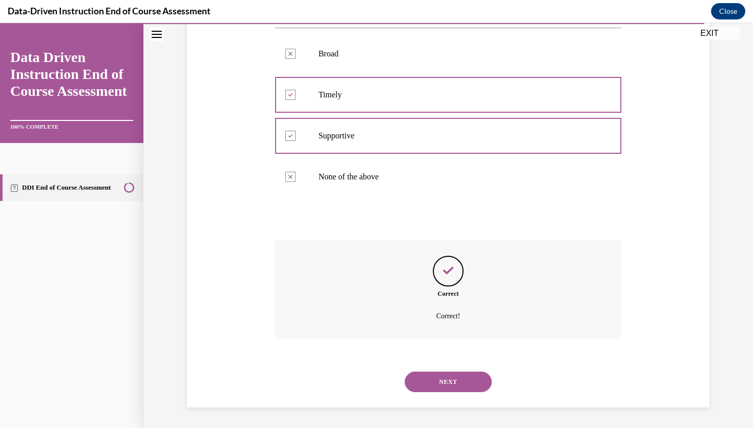
click at [445, 378] on button "NEXT" at bounding box center [448, 381] width 87 height 20
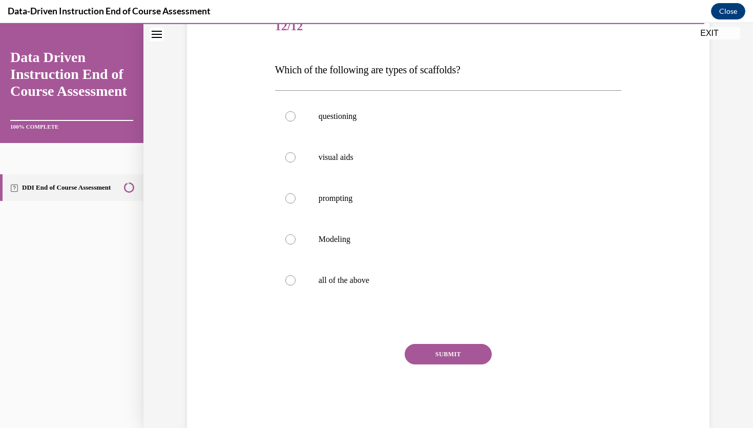
scroll to position [137, 0]
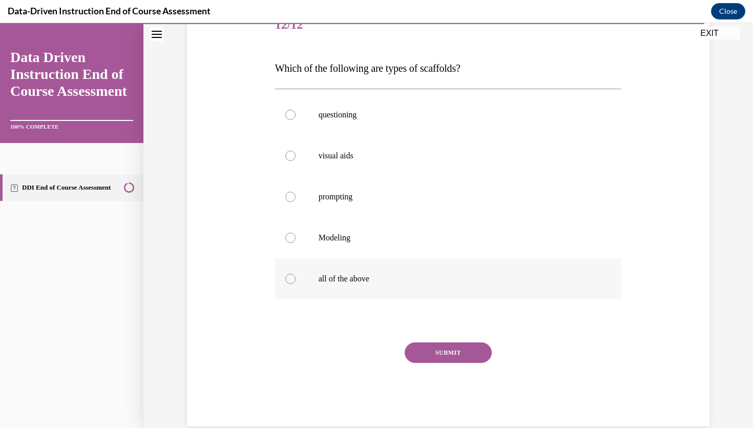
click at [327, 284] on label "all of the above" at bounding box center [448, 278] width 347 height 41
click at [296, 284] on input "all of the above" at bounding box center [290, 279] width 10 height 10
radio input "true"
click at [453, 354] on button "SUBMIT" at bounding box center [448, 352] width 87 height 20
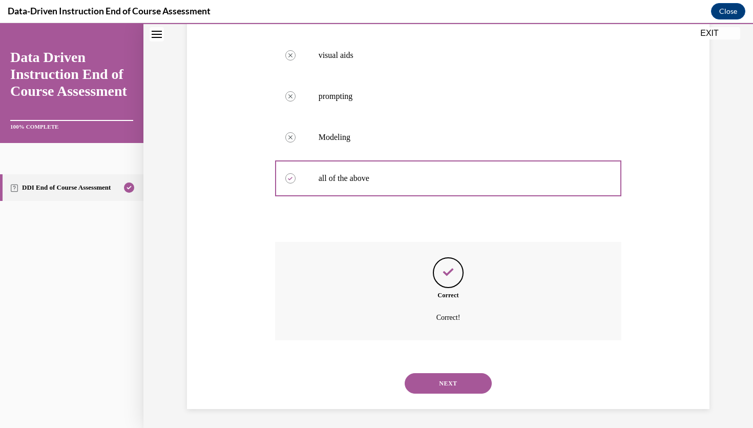
scroll to position [239, 0]
click at [456, 386] on button "NEXT" at bounding box center [448, 381] width 87 height 20
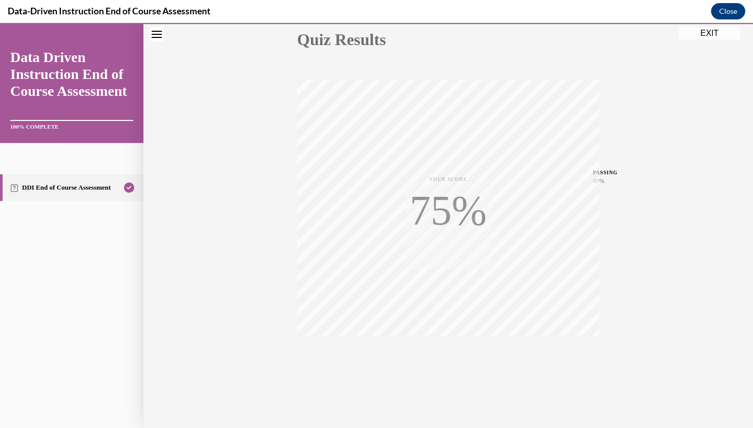
scroll to position [120, 0]
click at [711, 31] on button "EXIT" at bounding box center [709, 33] width 61 height 12
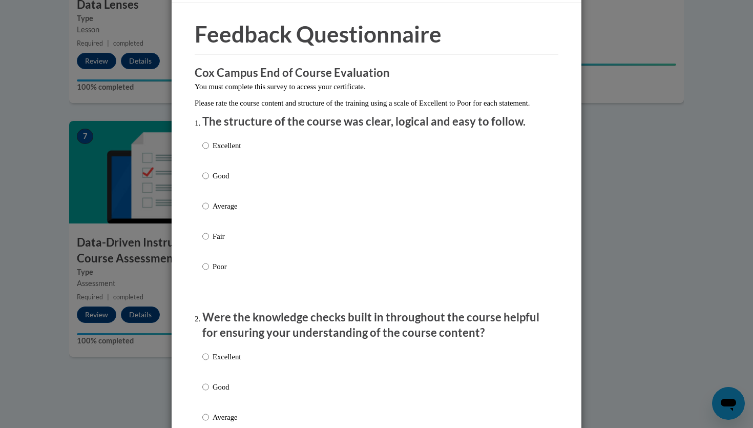
scroll to position [32, 0]
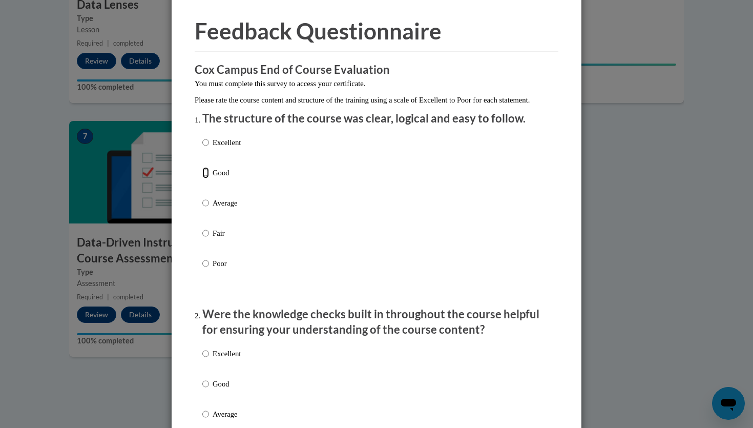
click at [205, 178] on input "Good" at bounding box center [205, 172] width 7 height 11
radio input "true"
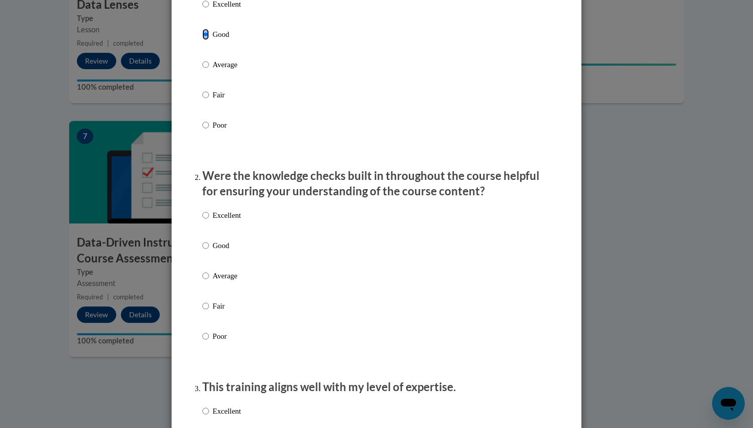
scroll to position [235, 0]
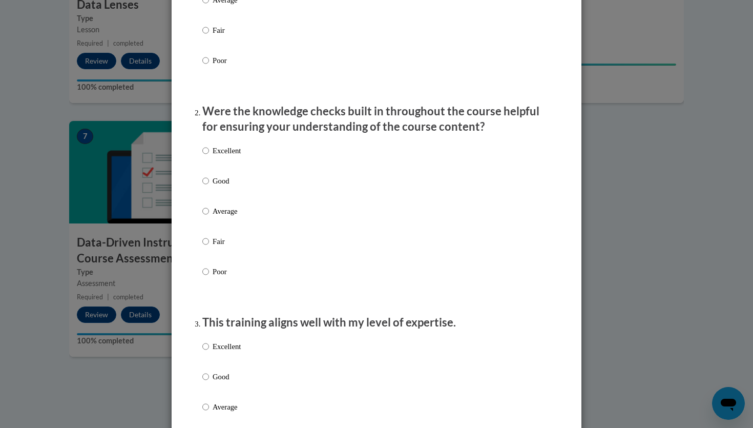
click at [204, 199] on label "Good" at bounding box center [221, 189] width 38 height 28
click at [204, 186] on input "Good" at bounding box center [205, 180] width 7 height 11
radio input "true"
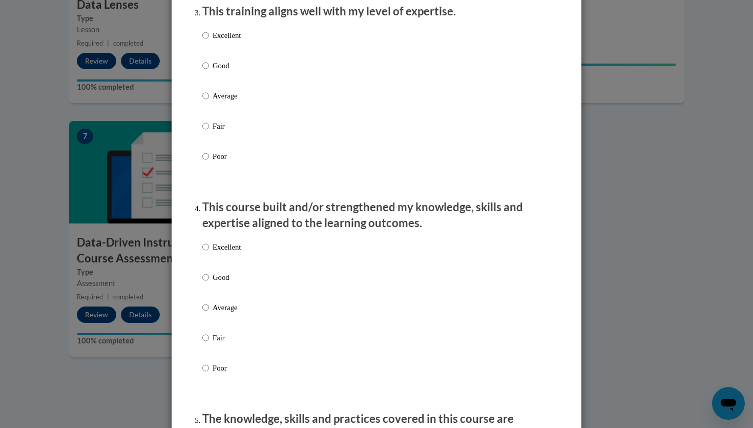
scroll to position [497, 0]
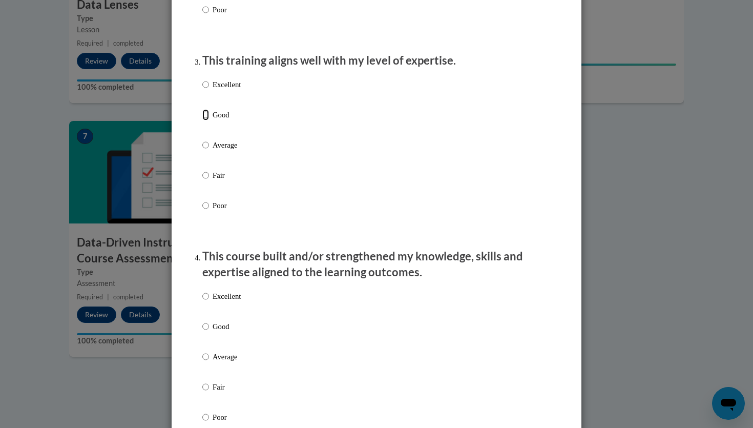
click at [205, 120] on input "Good" at bounding box center [205, 114] width 7 height 11
radio input "true"
click at [210, 336] on label "Good" at bounding box center [221, 335] width 38 height 28
click at [209, 332] on input "Good" at bounding box center [205, 326] width 7 height 11
radio input "true"
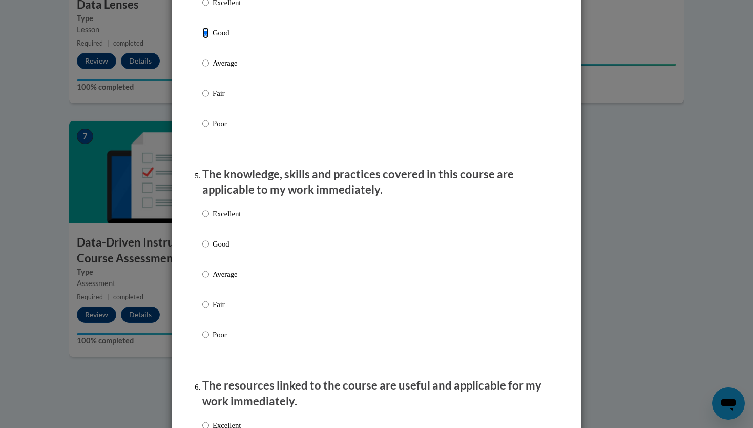
scroll to position [894, 0]
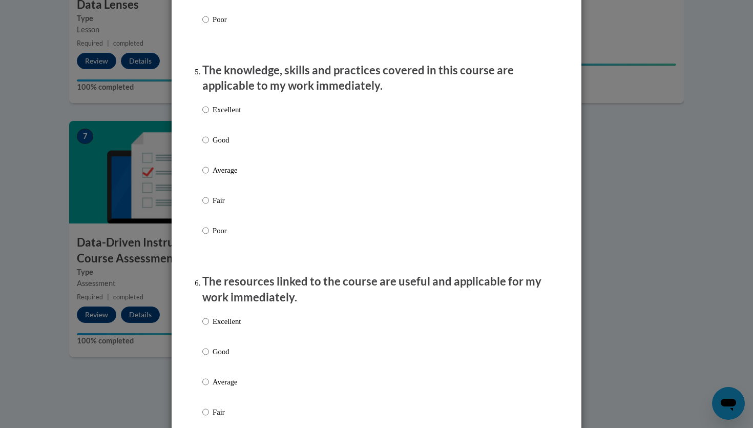
click at [213, 145] on p "Good" at bounding box center [227, 139] width 28 height 11
click at [209, 145] on input "Good" at bounding box center [205, 139] width 7 height 11
radio input "true"
click at [215, 357] on p "Good" at bounding box center [227, 351] width 28 height 11
click at [209, 357] on input "Good" at bounding box center [205, 351] width 7 height 11
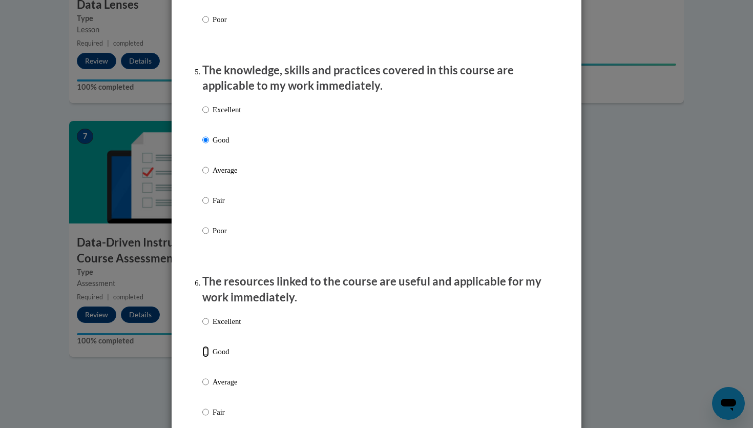
radio input "true"
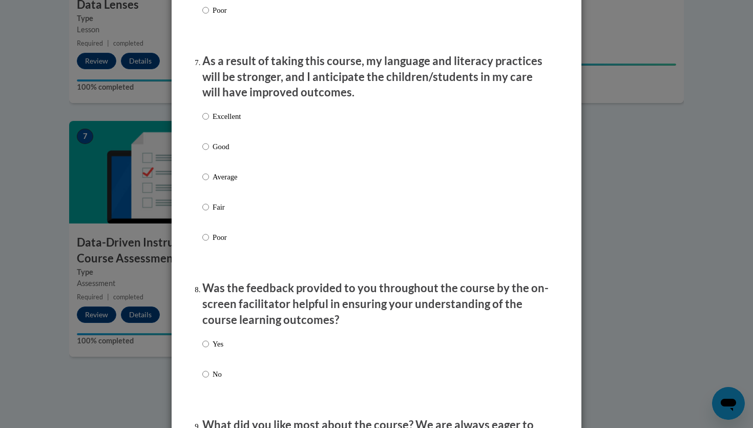
scroll to position [1331, 0]
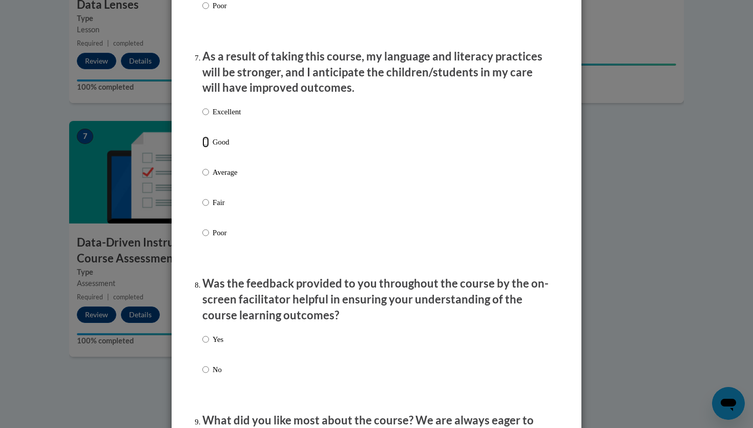
click at [206, 148] on input "Good" at bounding box center [205, 141] width 7 height 11
radio input "true"
click at [213, 345] on p "Yes" at bounding box center [218, 338] width 11 height 11
click at [209, 345] on input "Yes" at bounding box center [205, 338] width 7 height 11
radio input "true"
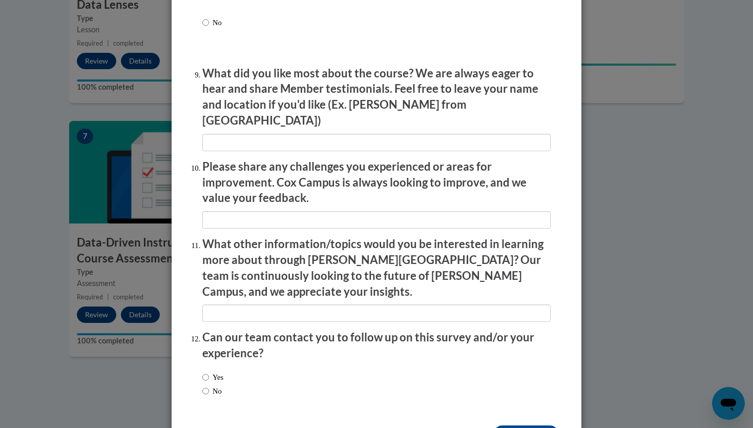
scroll to position [1691, 0]
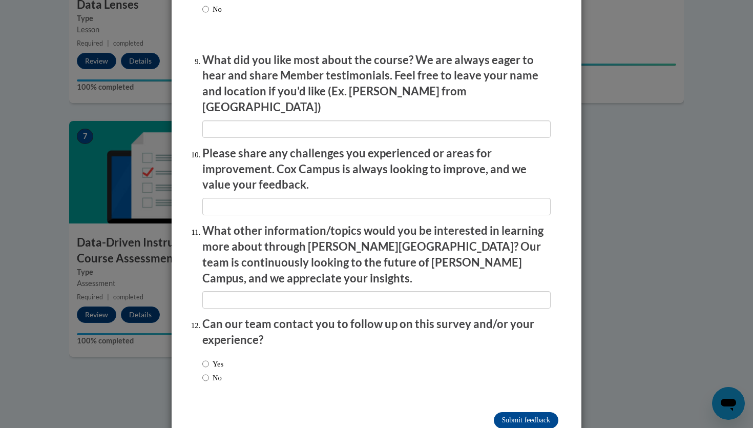
drag, startPoint x: 322, startPoint y: 311, endPoint x: 322, endPoint y: 250, distance: 61.0
click at [322, 316] on p "Can our team contact you to follow up on this survey and/or your experience?" at bounding box center [376, 332] width 348 height 32
click at [303, 159] on p "Please share any challenges you experienced or areas for improvement. Cox Campu…" at bounding box center [376, 168] width 348 height 47
click at [208, 372] on input "No" at bounding box center [205, 377] width 7 height 11
radio input "true"
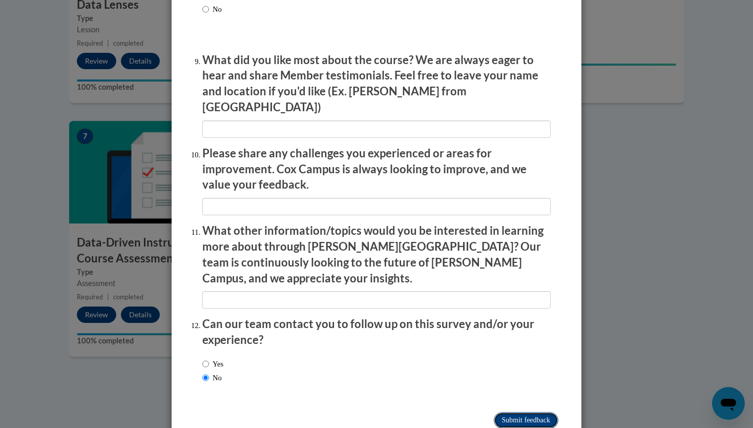
click at [499, 412] on input "Submit feedback" at bounding box center [526, 420] width 65 height 16
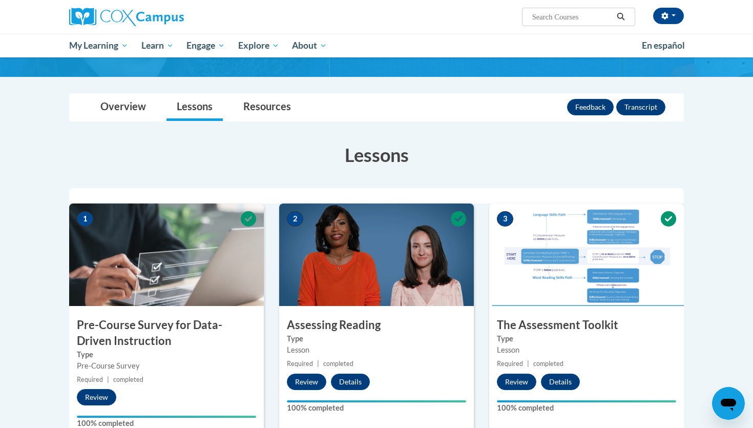
scroll to position [0, 0]
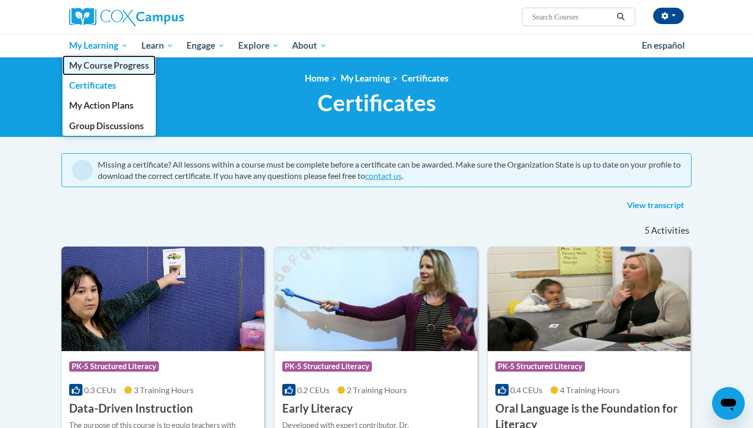
click at [113, 62] on span "My Course Progress" at bounding box center [109, 65] width 80 height 11
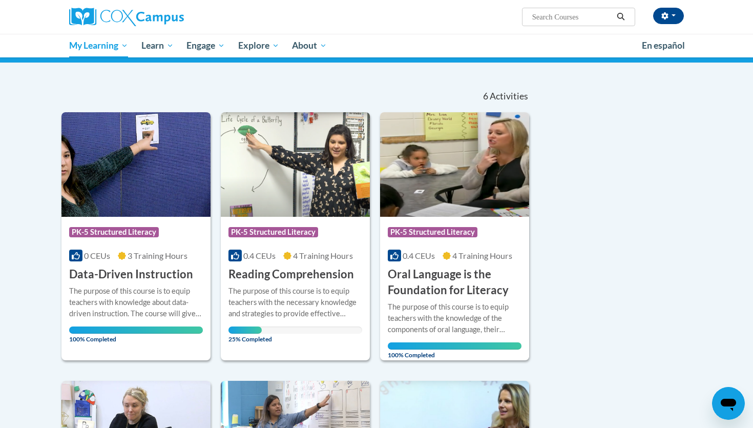
scroll to position [51, 0]
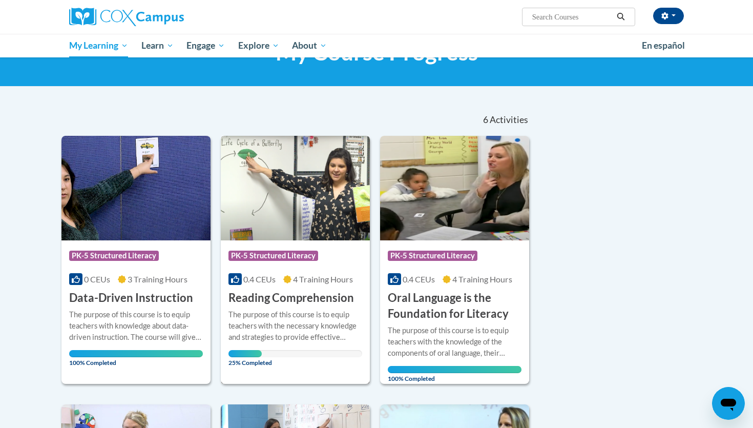
click at [290, 291] on h3 "Reading Comprehension" at bounding box center [290, 298] width 125 height 16
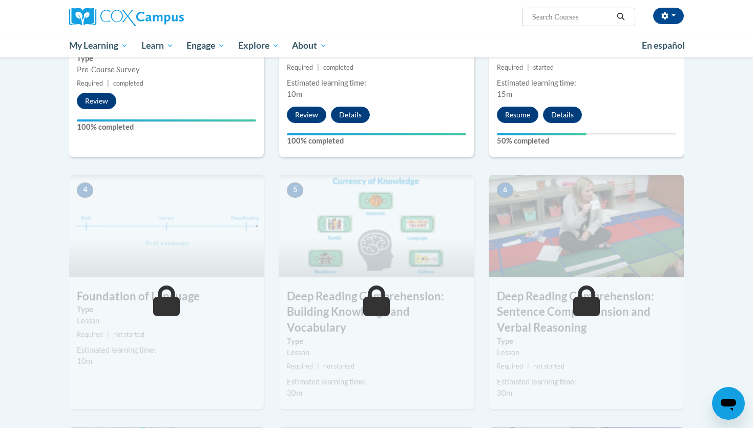
scroll to position [315, 0]
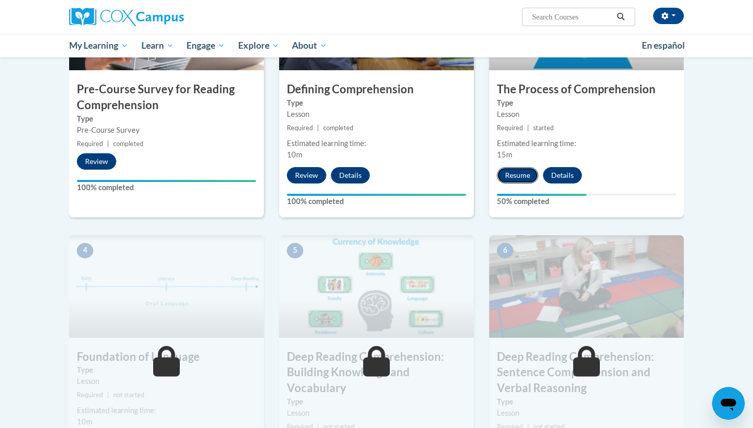
click at [524, 179] on button "Resume" at bounding box center [517, 175] width 41 height 16
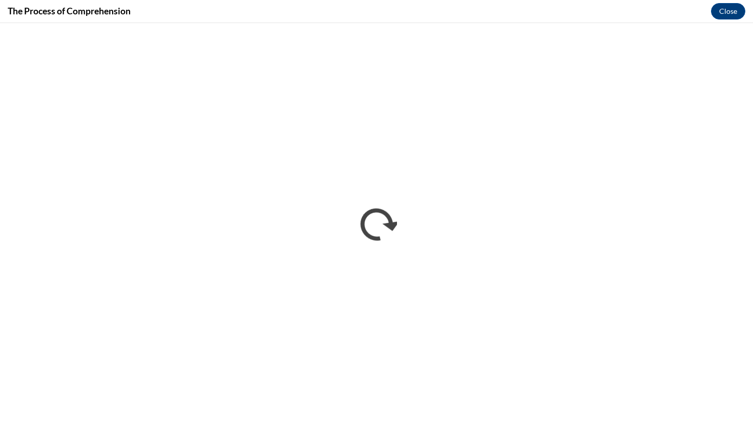
scroll to position [0, 0]
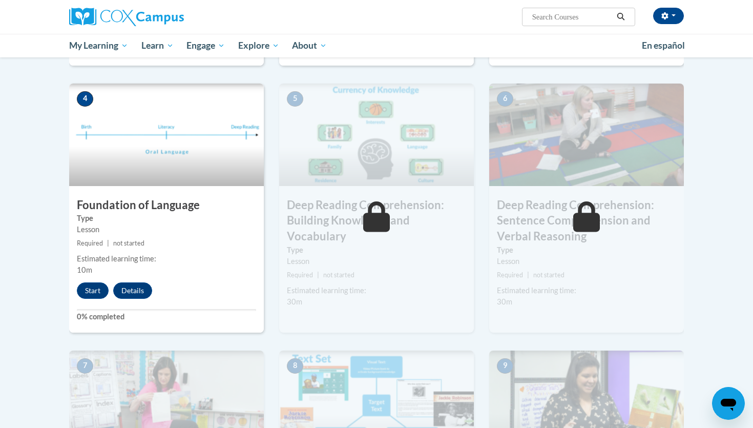
scroll to position [468, 0]
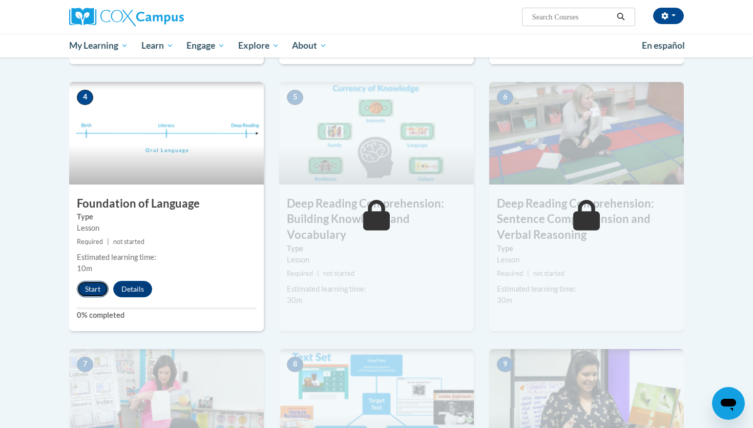
click at [99, 290] on button "Start" at bounding box center [93, 289] width 32 height 16
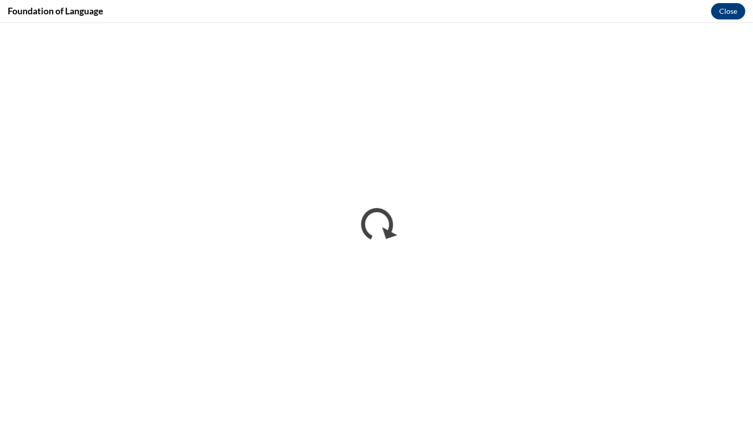
scroll to position [0, 0]
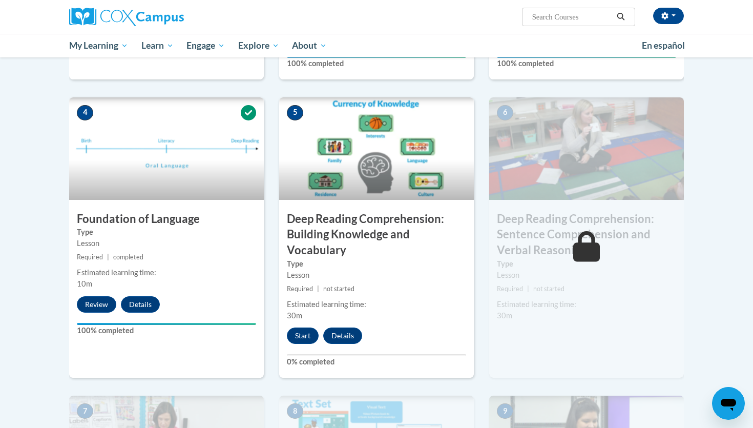
scroll to position [457, 0]
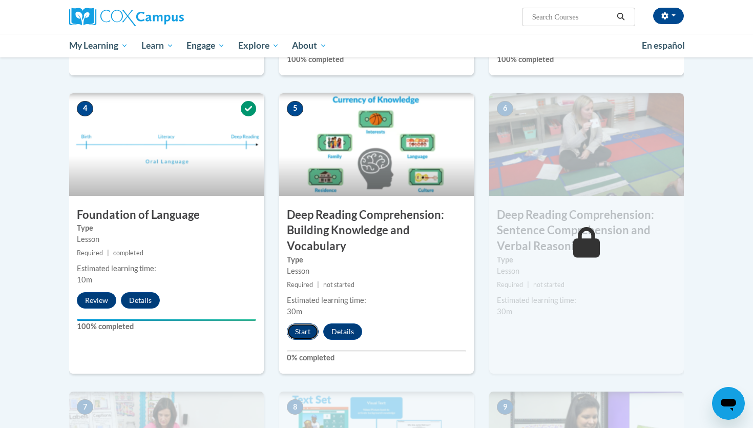
click at [306, 330] on button "Start" at bounding box center [303, 331] width 32 height 16
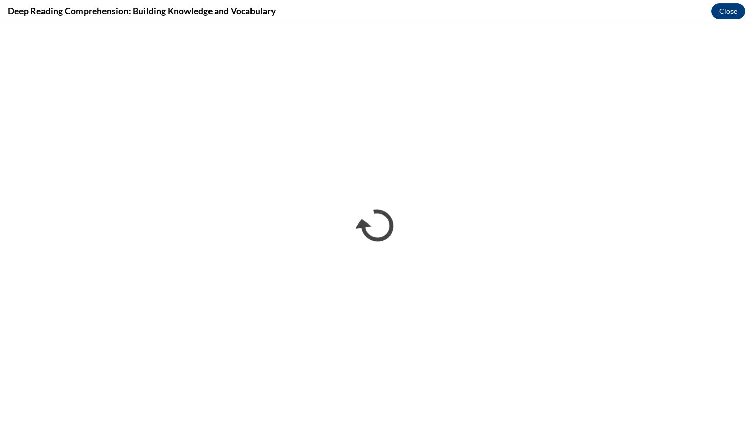
scroll to position [0, 0]
